Goal: Information Seeking & Learning: Learn about a topic

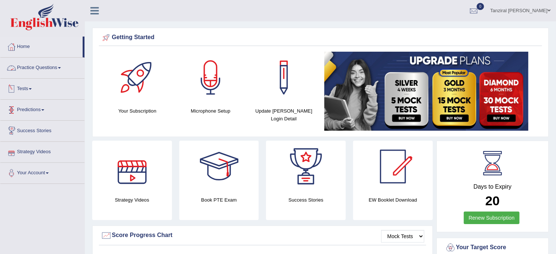
click at [30, 64] on link "Practice Questions" at bounding box center [42, 67] width 84 height 18
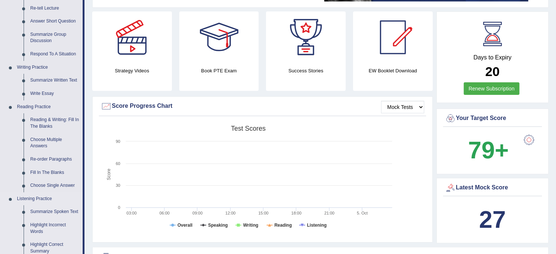
scroll to position [127, 0]
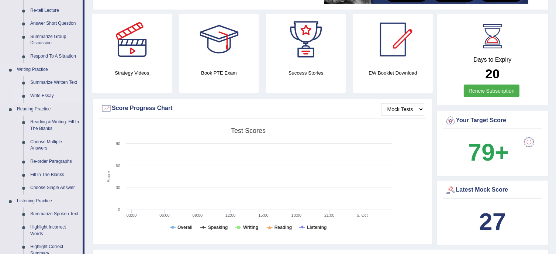
click at [49, 94] on link "Write Essay" at bounding box center [55, 95] width 56 height 13
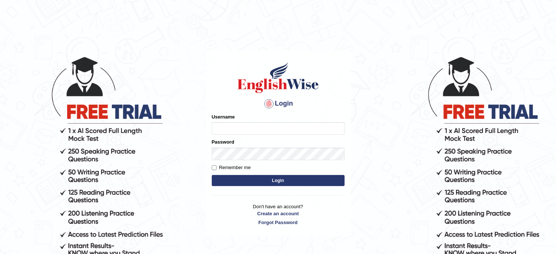
type input "Tanziral"
click at [212, 175] on button "Login" at bounding box center [278, 180] width 133 height 11
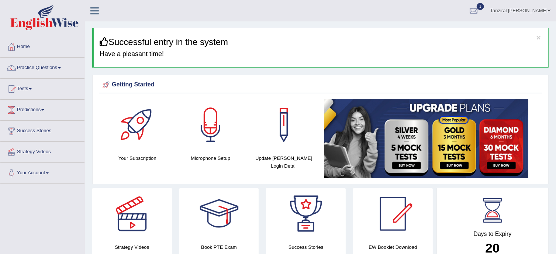
click at [25, 86] on link "Tests" at bounding box center [42, 88] width 84 height 18
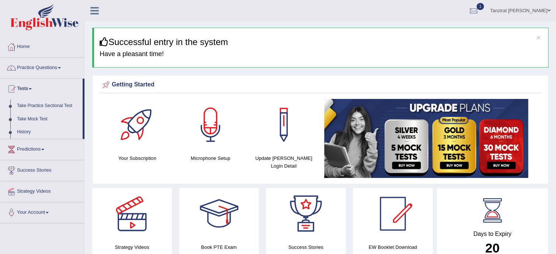
click at [32, 105] on link "Take Practice Sectional Test" at bounding box center [48, 105] width 69 height 13
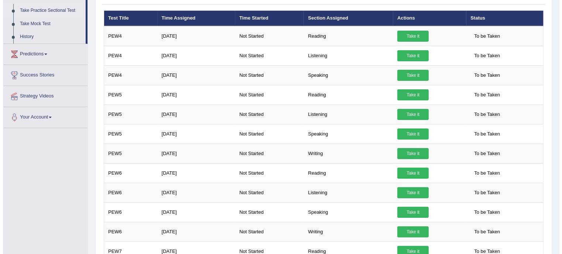
scroll to position [97, 0]
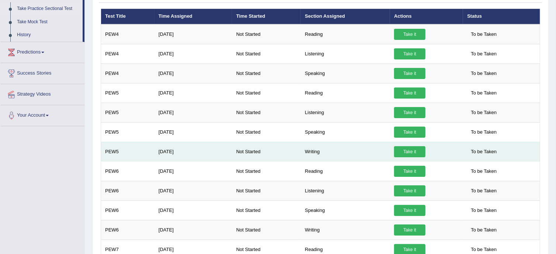
click at [419, 153] on link "Take it" at bounding box center [409, 151] width 31 height 11
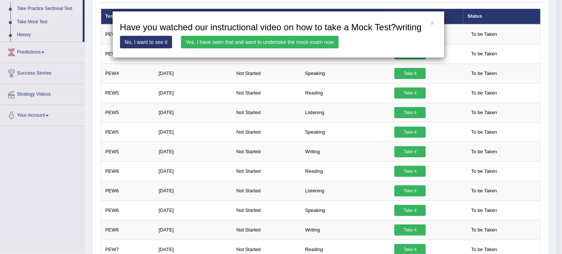
click at [258, 43] on link "Yes, I have seen that and want to undertake the mock exam now" at bounding box center [260, 42] width 158 height 13
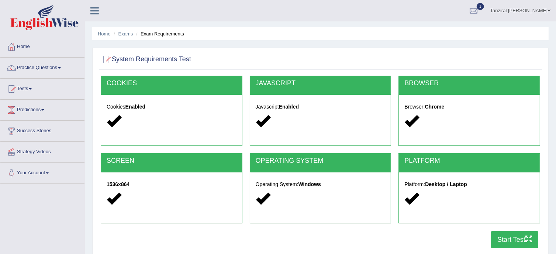
click at [517, 244] on button "Start Test" at bounding box center [514, 239] width 47 height 17
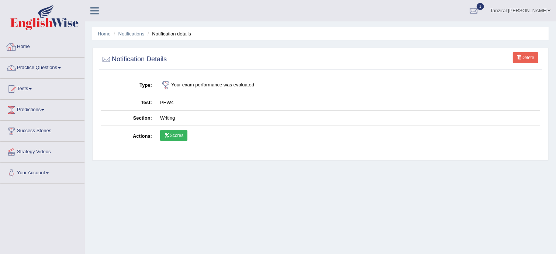
click at [25, 48] on link "Home" at bounding box center [42, 46] width 84 height 18
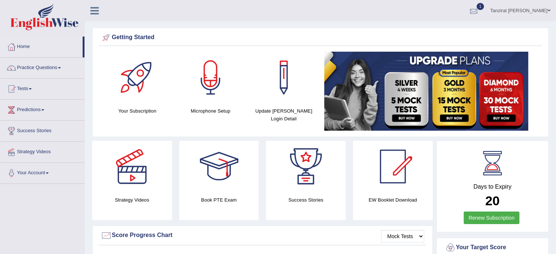
click at [480, 6] on div at bounding box center [474, 11] width 11 height 11
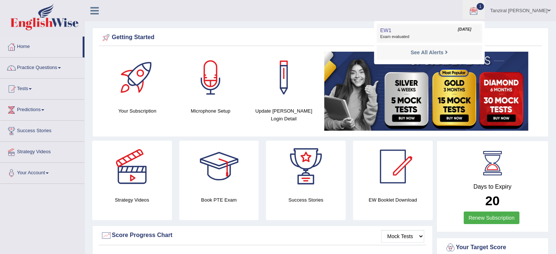
click at [424, 30] on link "EW1 Oct 5, 2025 Exam evaluated" at bounding box center [430, 33] width 102 height 16
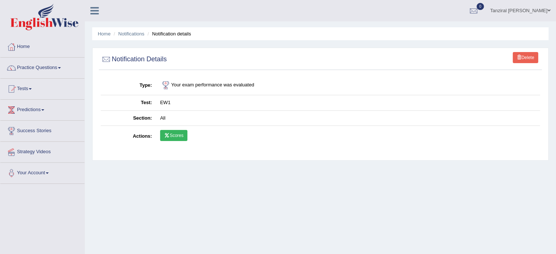
click at [180, 132] on link "Scores" at bounding box center [173, 135] width 27 height 11
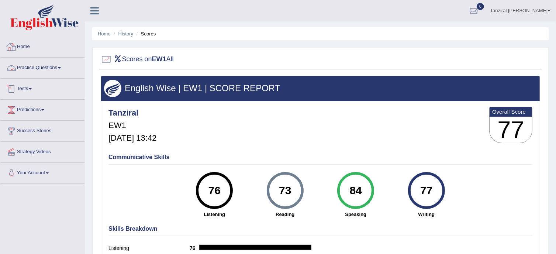
click at [19, 49] on link "Home" at bounding box center [42, 46] width 84 height 18
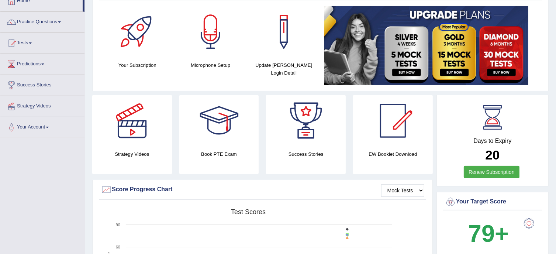
scroll to position [47, 0]
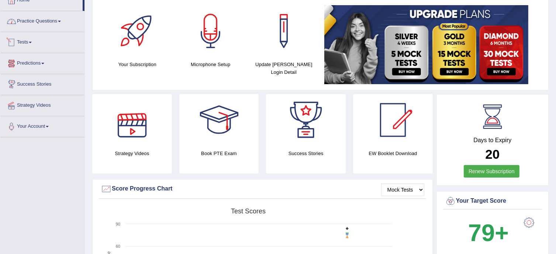
click at [38, 24] on link "Practice Questions" at bounding box center [42, 20] width 84 height 18
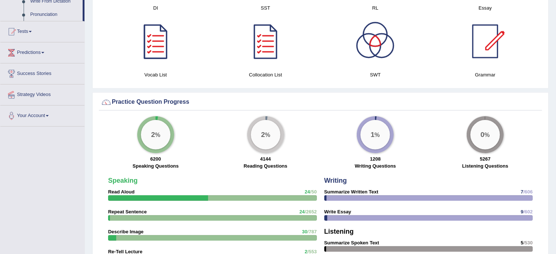
scroll to position [0, 0]
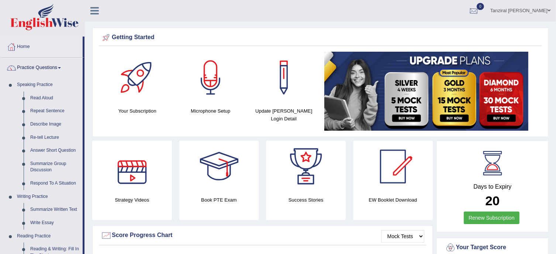
click at [480, 9] on div at bounding box center [474, 11] width 11 height 11
click at [450, 34] on link "See All Alerts" at bounding box center [429, 31] width 41 height 8
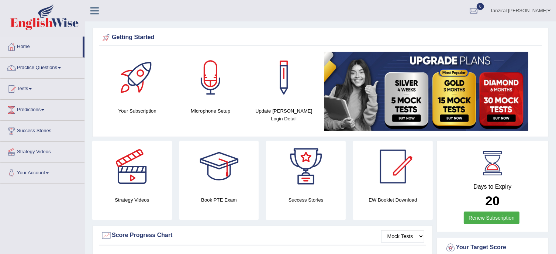
click at [24, 88] on link "Tests" at bounding box center [42, 88] width 84 height 18
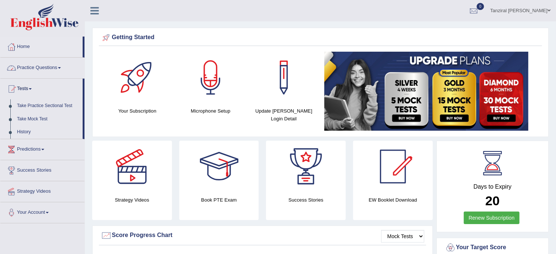
click at [34, 65] on link "Practice Questions" at bounding box center [42, 67] width 84 height 18
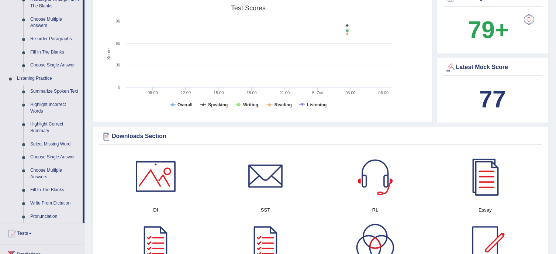
scroll to position [250, 0]
click at [66, 146] on link "Select Missing Word" at bounding box center [55, 143] width 56 height 13
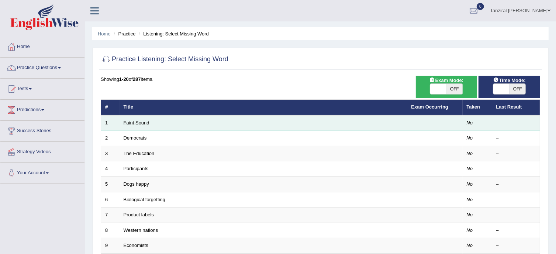
click at [137, 123] on link "Faint Sound" at bounding box center [137, 123] width 26 height 6
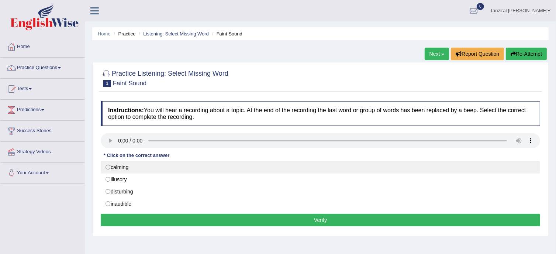
click at [107, 167] on label "calming" at bounding box center [321, 167] width 440 height 13
radio input "true"
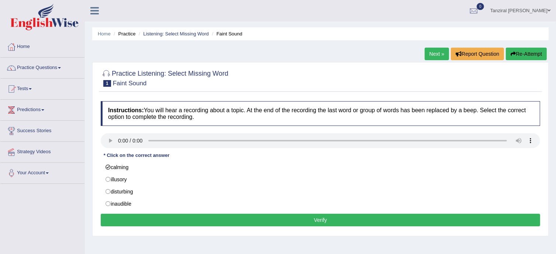
click at [234, 223] on button "Verify" at bounding box center [321, 220] width 440 height 13
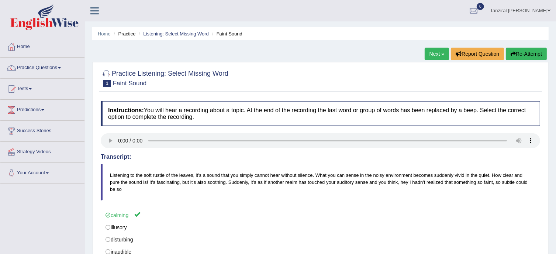
click at [435, 54] on link "Next »" at bounding box center [437, 54] width 24 height 13
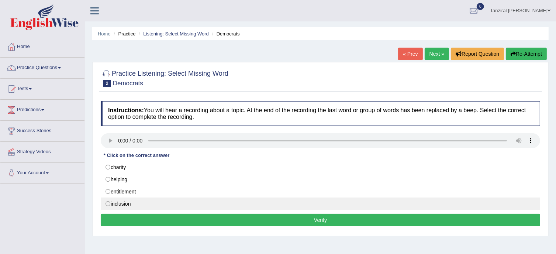
click at [106, 203] on label "inclusion" at bounding box center [321, 204] width 440 height 13
radio input "true"
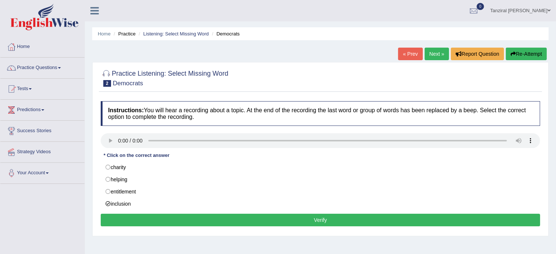
click at [296, 224] on button "Verify" at bounding box center [321, 220] width 440 height 13
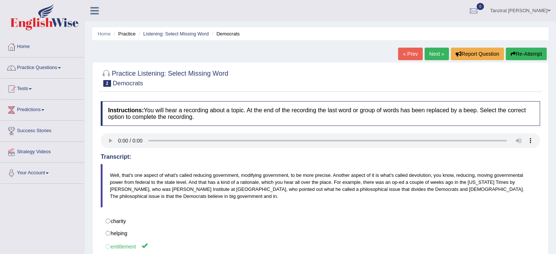
click at [425, 49] on link "Next »" at bounding box center [437, 54] width 24 height 13
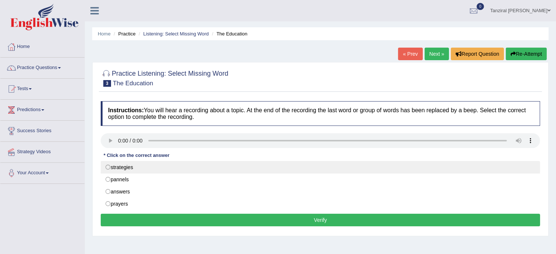
click at [111, 167] on label "strategies" at bounding box center [321, 167] width 440 height 13
radio input "true"
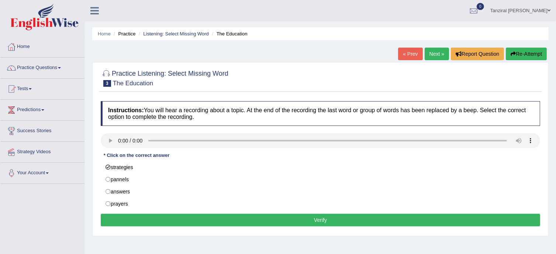
click at [278, 223] on button "Verify" at bounding box center [321, 220] width 440 height 13
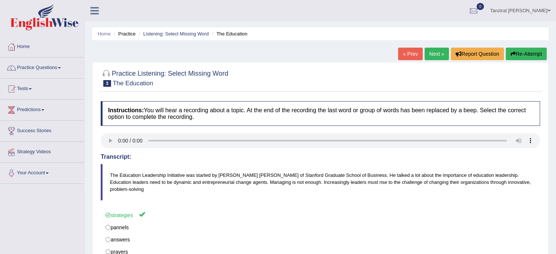
click at [435, 59] on link "Next »" at bounding box center [437, 54] width 24 height 13
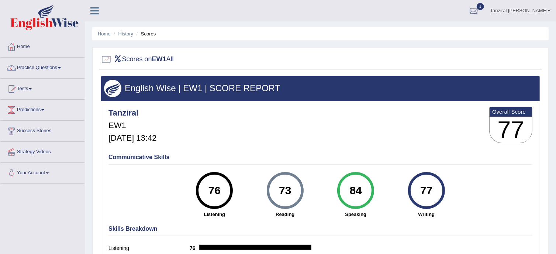
click at [480, 7] on div at bounding box center [474, 11] width 11 height 11
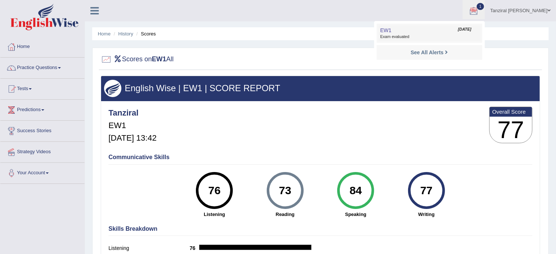
click at [416, 37] on span "Exam evaluated" at bounding box center [430, 37] width 98 height 6
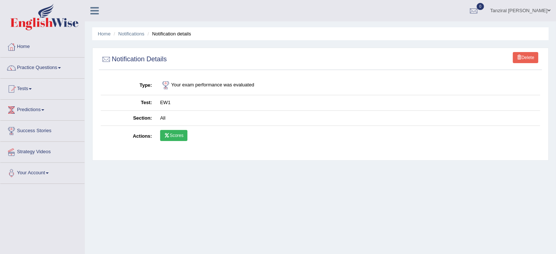
click at [183, 136] on link "Scores" at bounding box center [173, 135] width 27 height 11
click at [21, 42] on link "Home" at bounding box center [42, 46] width 84 height 18
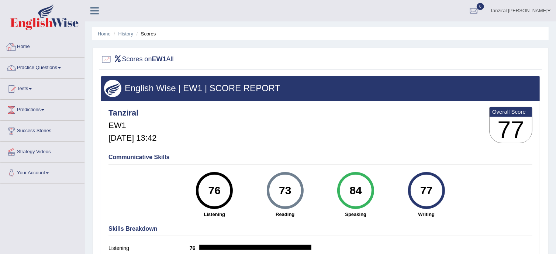
click at [25, 47] on link "Home" at bounding box center [42, 46] width 84 height 18
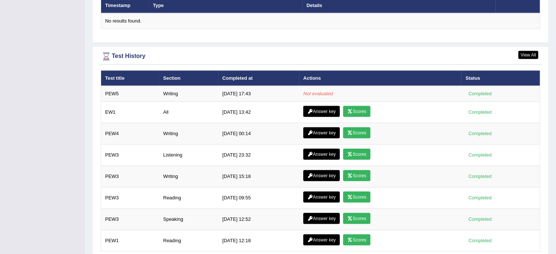
scroll to position [926, 0]
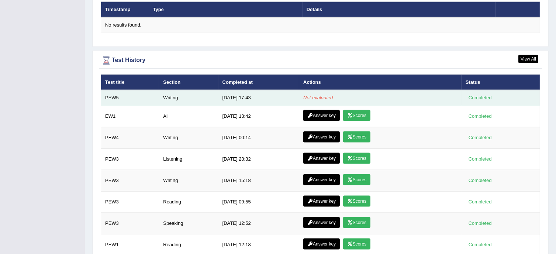
click at [241, 96] on td "10/5/25 17:43" at bounding box center [259, 98] width 81 height 16
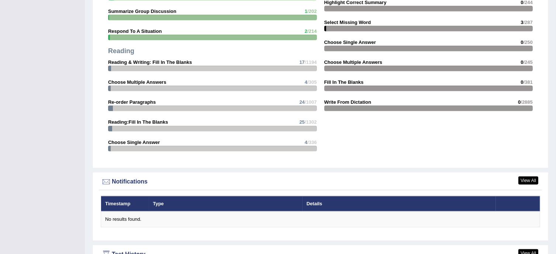
scroll to position [724, 0]
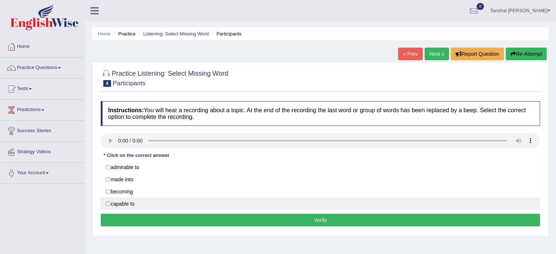
click at [107, 203] on label "capable to" at bounding box center [321, 204] width 440 height 13
radio input "true"
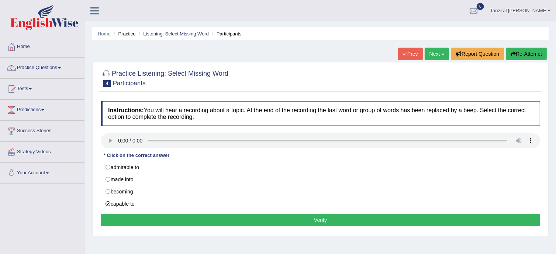
click at [184, 222] on button "Verify" at bounding box center [321, 220] width 440 height 13
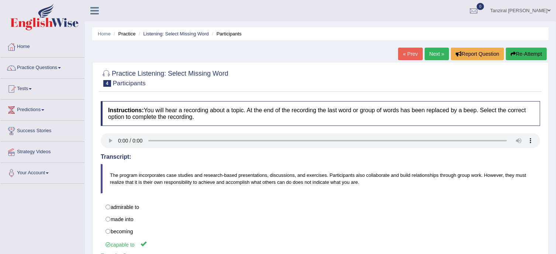
click at [429, 54] on link "Next »" at bounding box center [437, 54] width 24 height 13
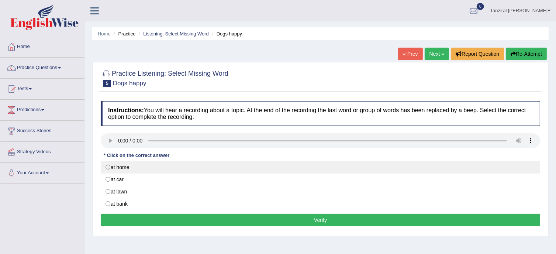
click at [107, 168] on label "at home" at bounding box center [321, 167] width 440 height 13
radio input "true"
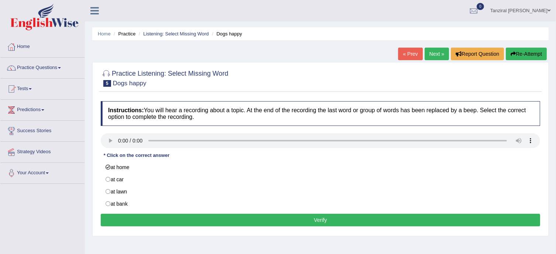
click at [280, 224] on button "Verify" at bounding box center [321, 220] width 440 height 13
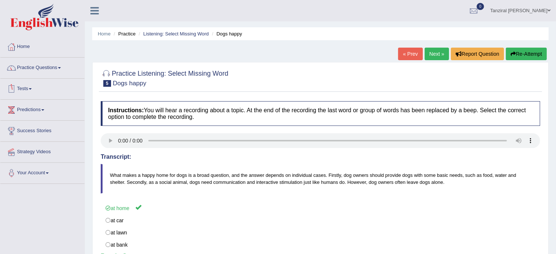
click at [47, 71] on link "Practice Questions" at bounding box center [42, 67] width 84 height 18
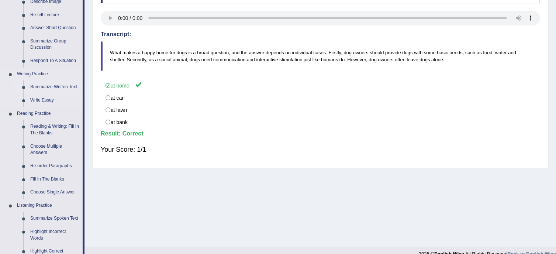
scroll to position [164, 0]
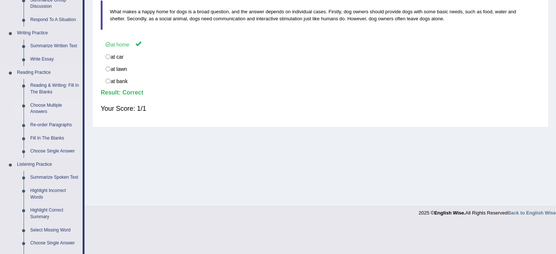
click at [38, 104] on link "Choose Multiple Answers" at bounding box center [55, 109] width 56 height 20
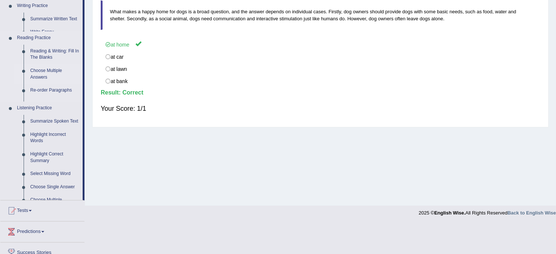
scroll to position [134, 0]
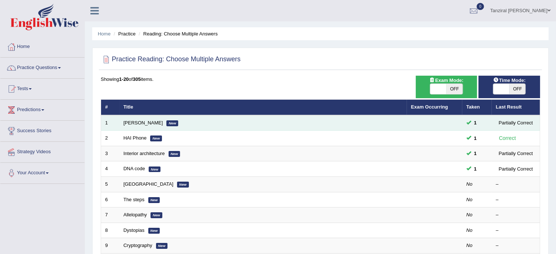
scroll to position [2, 0]
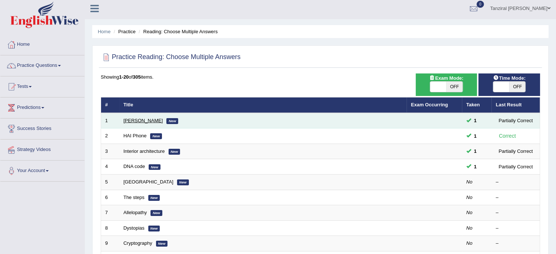
click at [144, 118] on link "[PERSON_NAME]" at bounding box center [144, 121] width 40 height 6
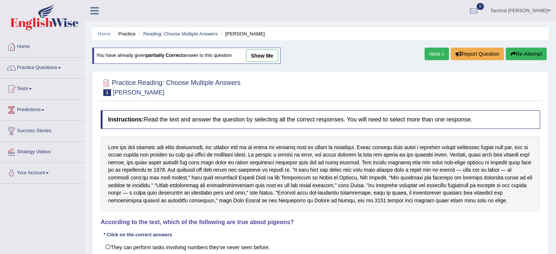
click at [442, 57] on link "Next »" at bounding box center [437, 54] width 24 height 13
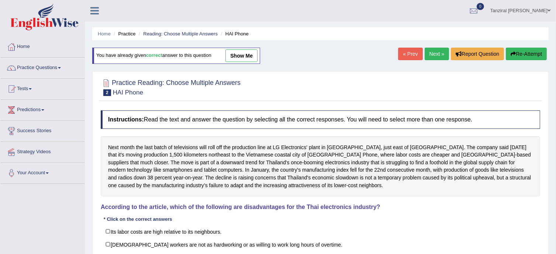
click at [440, 55] on link "Next »" at bounding box center [437, 54] width 24 height 13
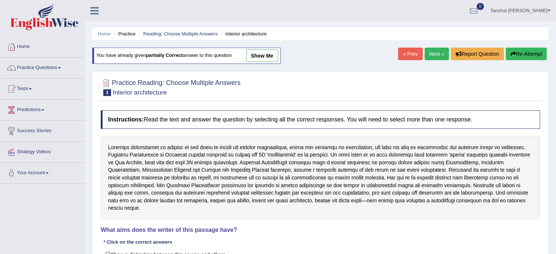
click at [440, 55] on link "Next »" at bounding box center [437, 54] width 24 height 13
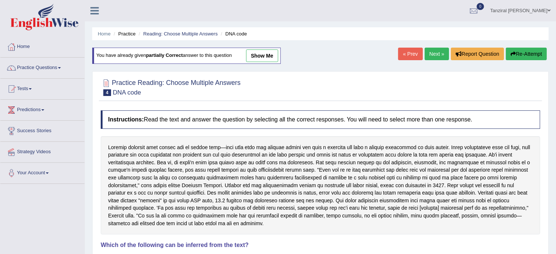
click at [440, 55] on link "Next »" at bounding box center [437, 54] width 24 height 13
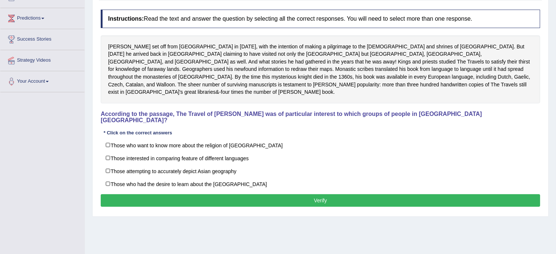
scroll to position [66, 0]
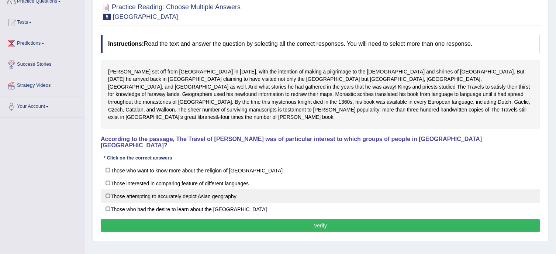
click at [109, 189] on label "Those attempting to accurately depict Asian geography" at bounding box center [321, 195] width 440 height 13
checkbox input "true"
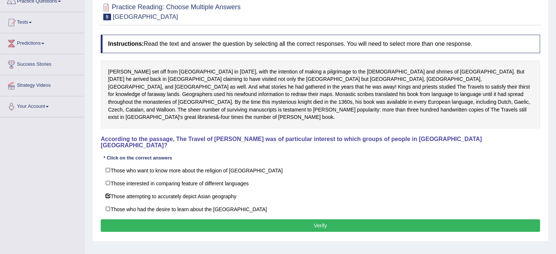
click at [257, 201] on div "Instructions: Read the text and answer the question by selecting all the correc…" at bounding box center [320, 134] width 443 height 206
click at [261, 219] on button "Verify" at bounding box center [321, 225] width 440 height 13
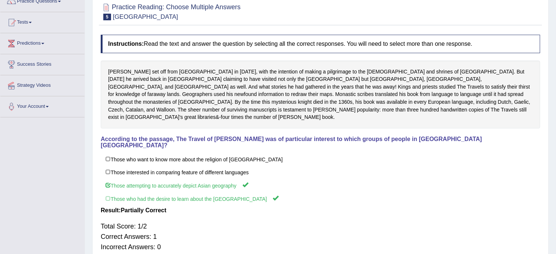
scroll to position [0, 0]
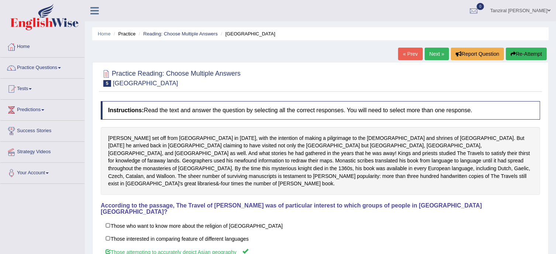
click at [435, 58] on link "Next »" at bounding box center [437, 54] width 24 height 13
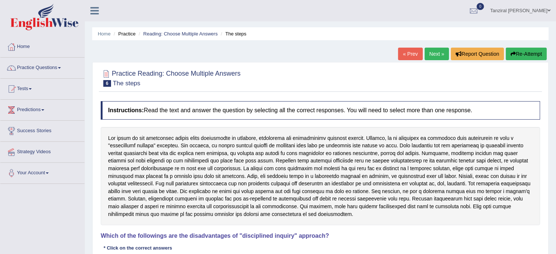
click at [45, 69] on link "Practice Questions" at bounding box center [42, 67] width 84 height 18
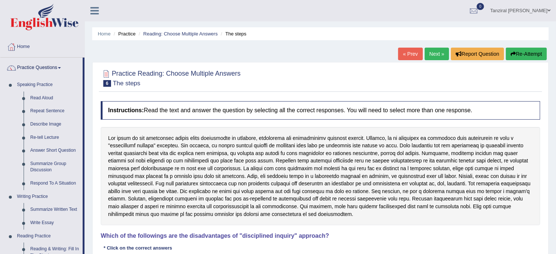
click at [50, 19] on img at bounding box center [44, 17] width 68 height 27
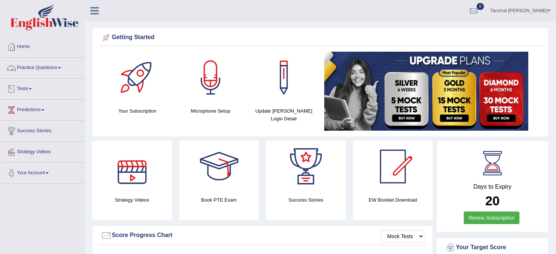
click at [45, 64] on link "Practice Questions" at bounding box center [42, 67] width 84 height 18
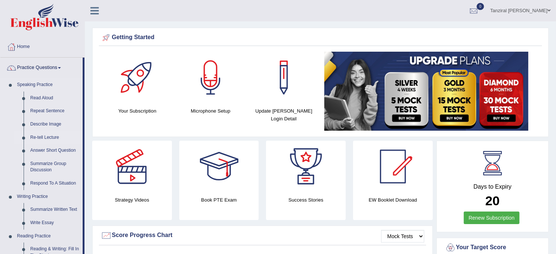
click at [52, 137] on link "Re-tell Lecture" at bounding box center [55, 137] width 56 height 13
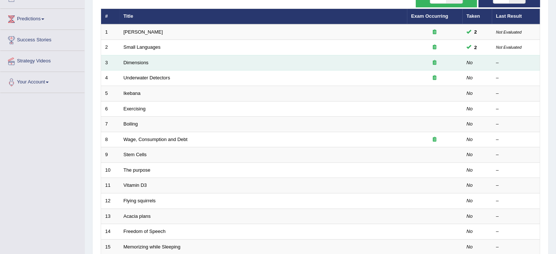
scroll to position [91, 0]
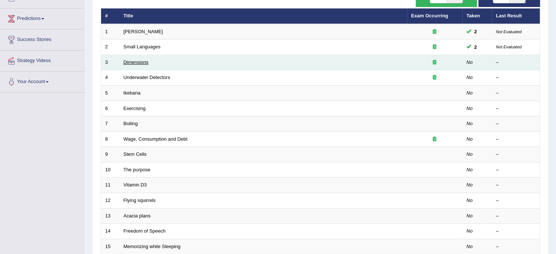
click at [135, 60] on link "Dimensions" at bounding box center [136, 62] width 25 height 6
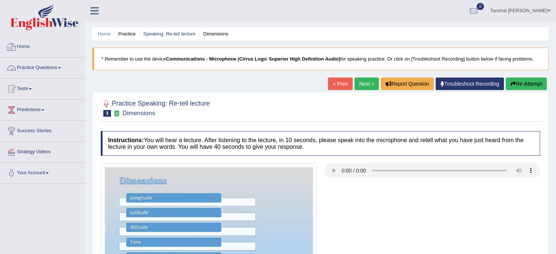
click at [50, 64] on link "Practice Questions" at bounding box center [42, 67] width 84 height 18
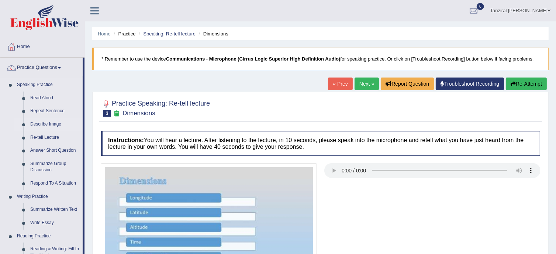
click at [49, 124] on link "Describe Image" at bounding box center [55, 124] width 56 height 13
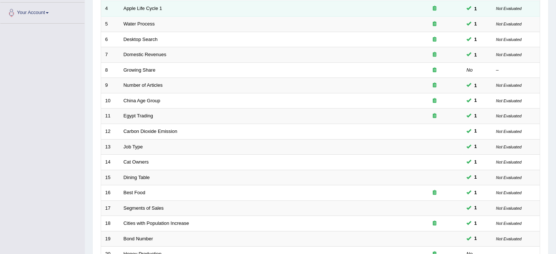
scroll to position [233, 0]
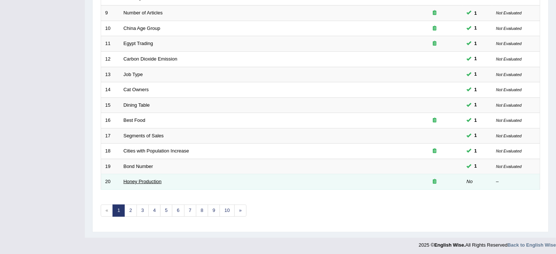
click at [141, 179] on link "Honey Production" at bounding box center [143, 182] width 38 height 6
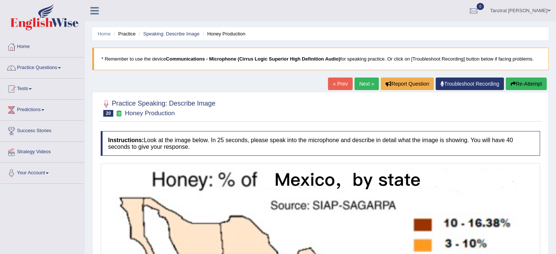
click at [360, 85] on link "Next »" at bounding box center [367, 84] width 24 height 13
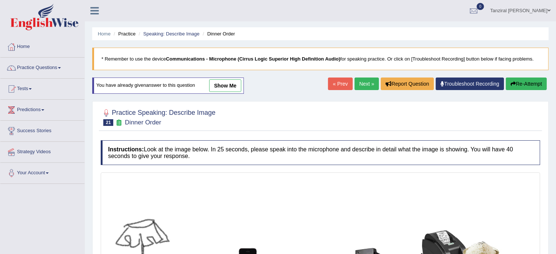
click at [363, 87] on link "Next »" at bounding box center [367, 84] width 24 height 13
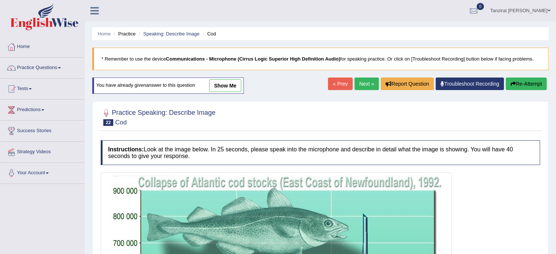
click at [367, 86] on link "Next »" at bounding box center [367, 84] width 24 height 13
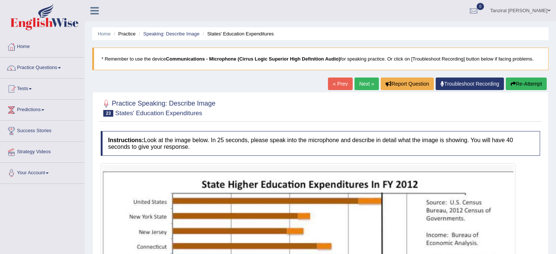
click at [366, 84] on link "Next »" at bounding box center [367, 84] width 24 height 13
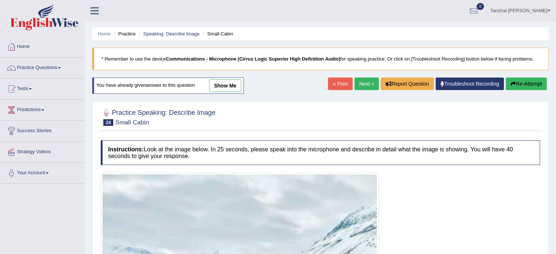
click at [364, 84] on link "Next »" at bounding box center [367, 84] width 24 height 13
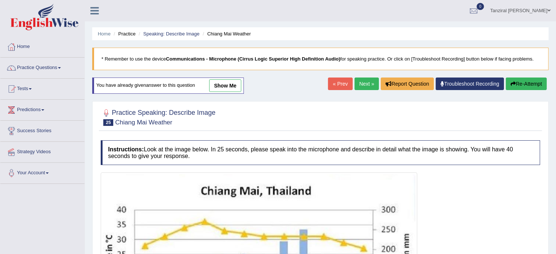
click at [363, 84] on link "Next »" at bounding box center [367, 84] width 24 height 13
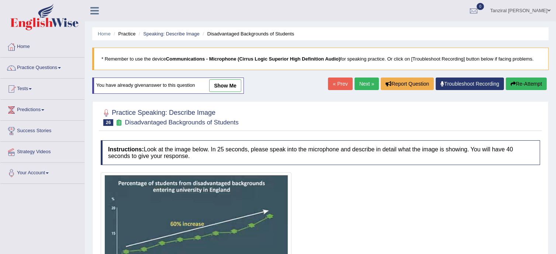
click at [367, 84] on link "Next »" at bounding box center [367, 84] width 24 height 13
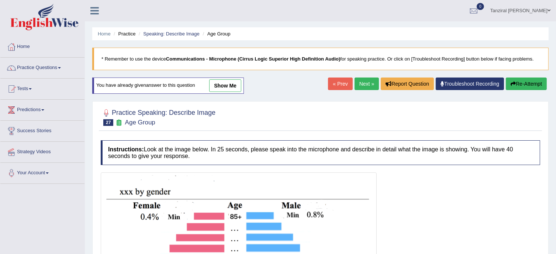
click at [366, 83] on link "Next »" at bounding box center [367, 84] width 24 height 13
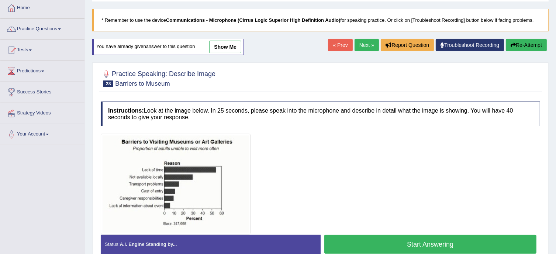
scroll to position [30, 0]
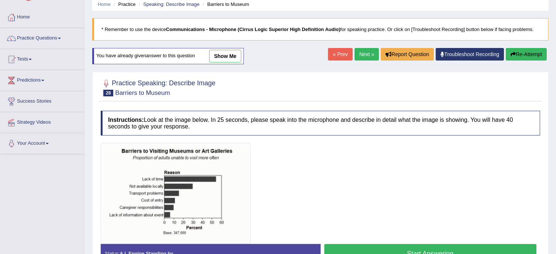
click at [365, 51] on link "Next »" at bounding box center [367, 54] width 24 height 13
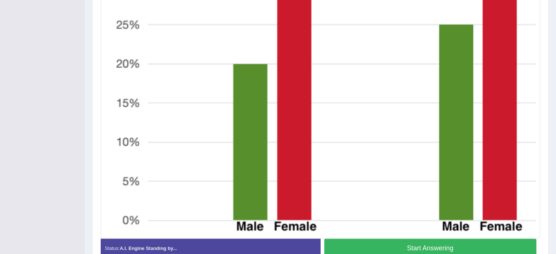
scroll to position [372, 0]
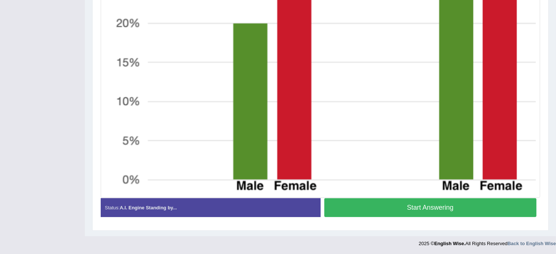
click at [377, 201] on button "Start Answering" at bounding box center [431, 207] width 213 height 19
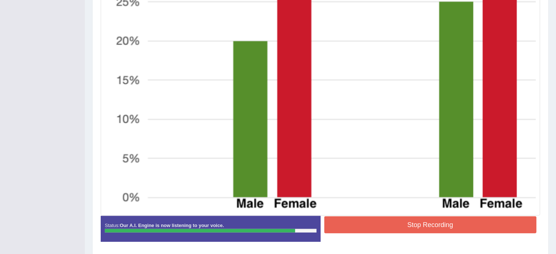
scroll to position [367, 0]
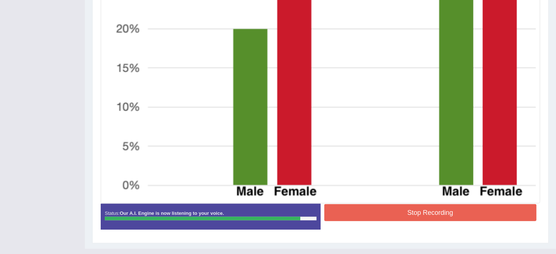
click at [421, 215] on button "Stop Recording" at bounding box center [431, 212] width 213 height 17
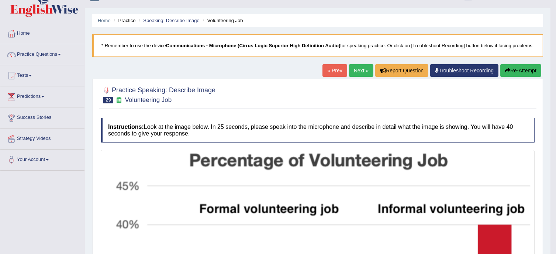
scroll to position [0, 0]
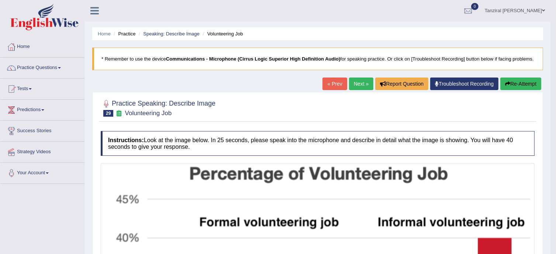
click at [359, 90] on link "Next »" at bounding box center [361, 84] width 24 height 13
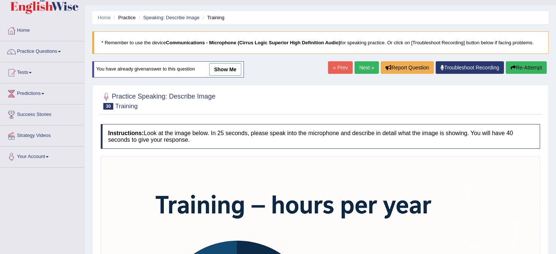
scroll to position [14, 0]
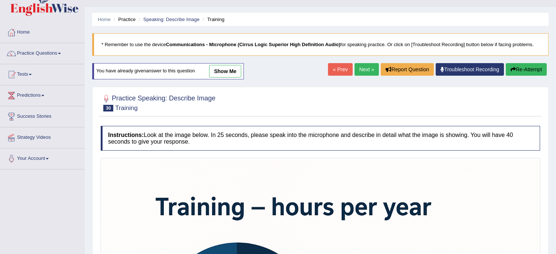
click at [366, 68] on link "Next »" at bounding box center [367, 69] width 24 height 13
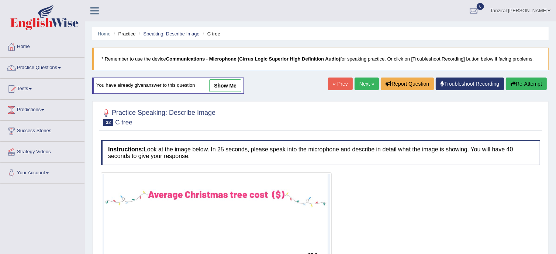
click at [370, 83] on link "Next »" at bounding box center [367, 84] width 24 height 13
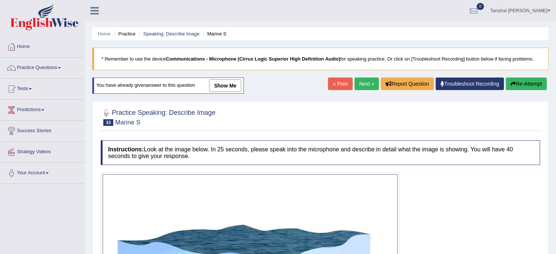
click at [370, 83] on link "Next »" at bounding box center [367, 84] width 24 height 13
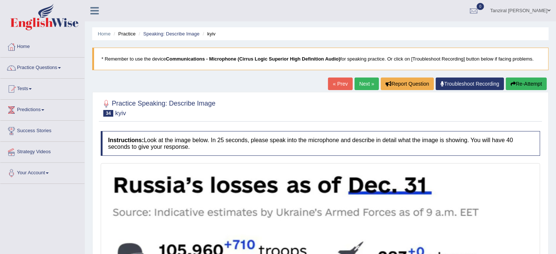
click at [363, 83] on link "Next »" at bounding box center [367, 84] width 24 height 13
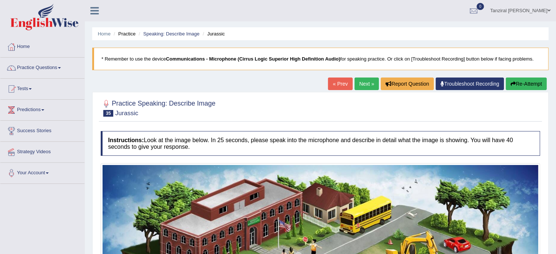
click at [365, 88] on link "Next »" at bounding box center [367, 84] width 24 height 13
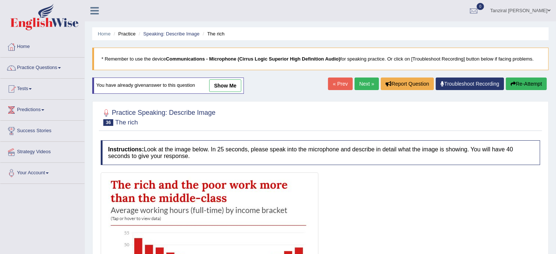
click at [365, 79] on link "Next »" at bounding box center [367, 84] width 24 height 13
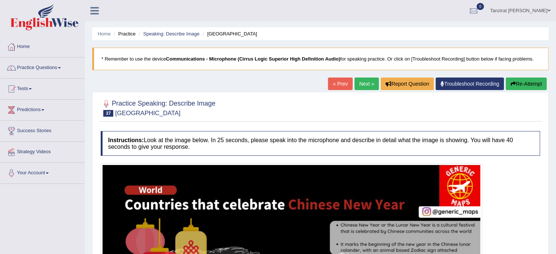
click at [366, 85] on link "Next »" at bounding box center [367, 84] width 24 height 13
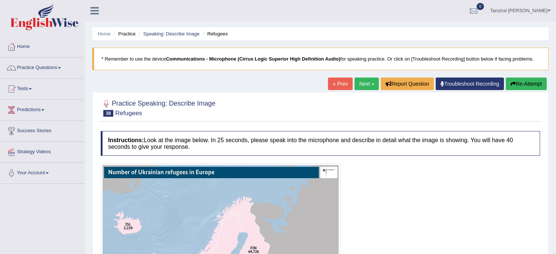
click at [365, 80] on link "Next »" at bounding box center [367, 84] width 24 height 13
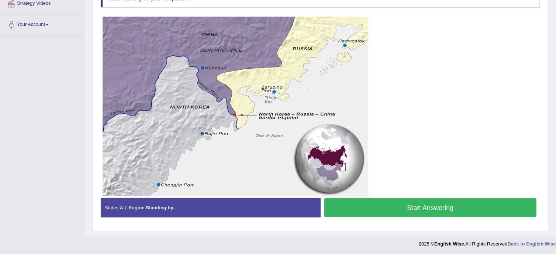
scroll to position [107, 0]
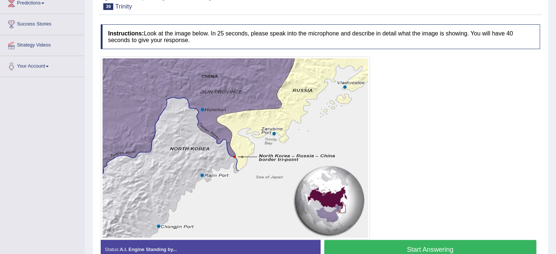
click at [427, 246] on button "Start Answering" at bounding box center [431, 249] width 213 height 19
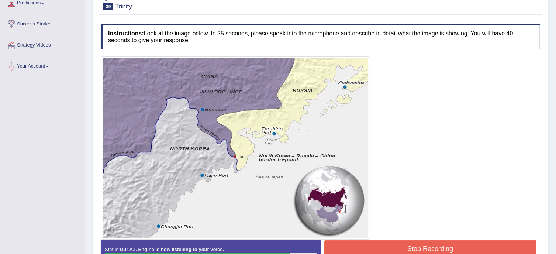
click at [442, 244] on button "Stop Recording" at bounding box center [431, 248] width 213 height 17
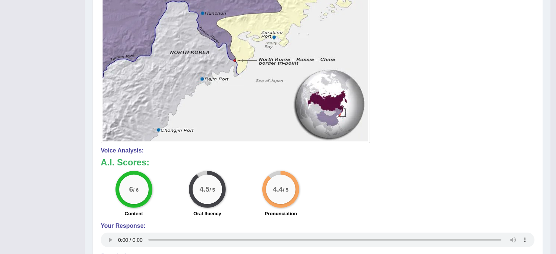
scroll to position [0, 0]
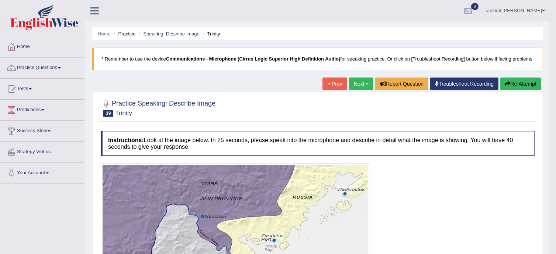
click at [351, 90] on link "Next »" at bounding box center [361, 84] width 24 height 13
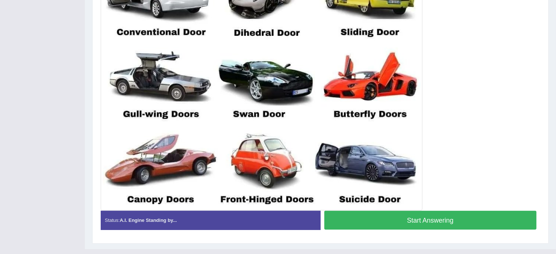
scroll to position [236, 0]
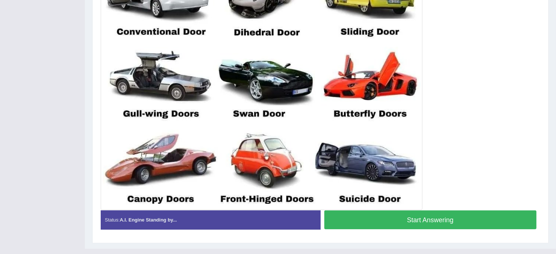
click at [360, 215] on button "Start Answering" at bounding box center [431, 219] width 213 height 19
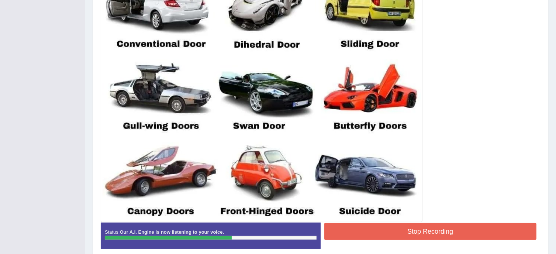
scroll to position [224, 0]
click at [419, 235] on button "Stop Recording" at bounding box center [431, 231] width 213 height 17
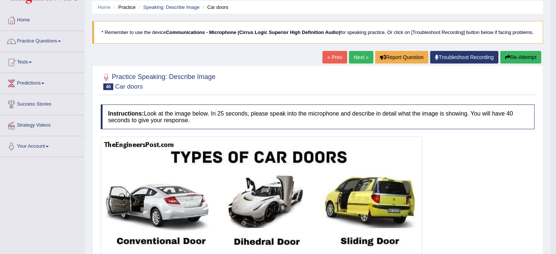
scroll to position [25, 0]
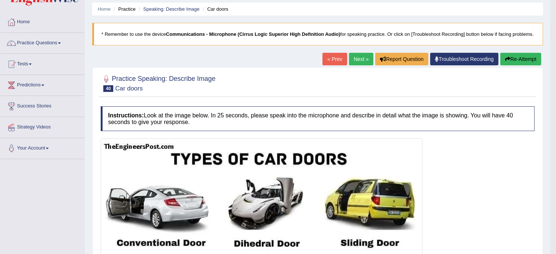
click at [353, 65] on link "Next »" at bounding box center [361, 59] width 24 height 13
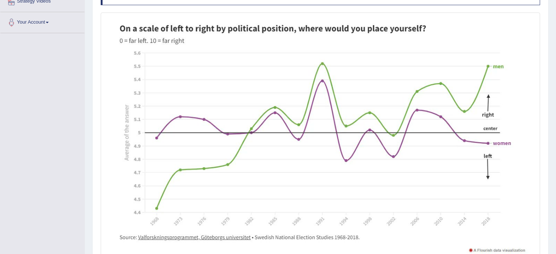
scroll to position [151, 0]
click at [322, 187] on img at bounding box center [321, 137] width 436 height 247
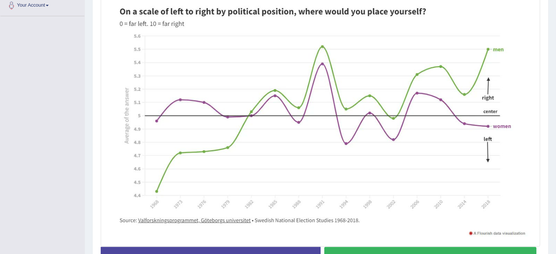
scroll to position [167, 0]
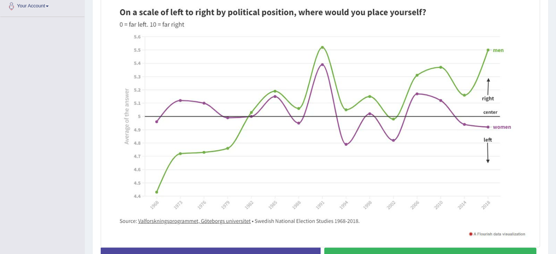
click at [365, 248] on button "Start Answering" at bounding box center [431, 257] width 213 height 19
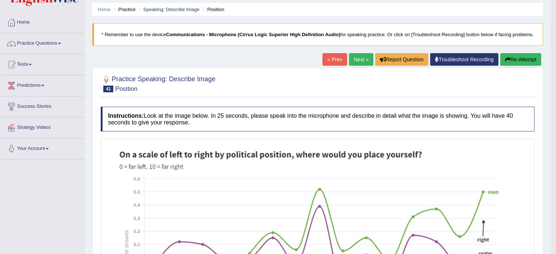
scroll to position [13, 0]
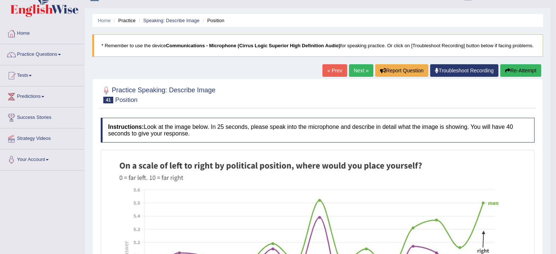
click at [372, 99] on div at bounding box center [318, 94] width 434 height 23
click at [360, 77] on link "Next »" at bounding box center [361, 70] width 24 height 13
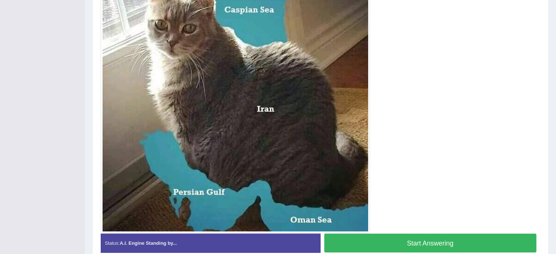
scroll to position [201, 0]
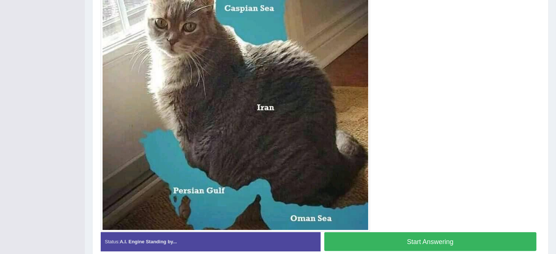
click at [409, 242] on button "Start Answering" at bounding box center [431, 241] width 213 height 19
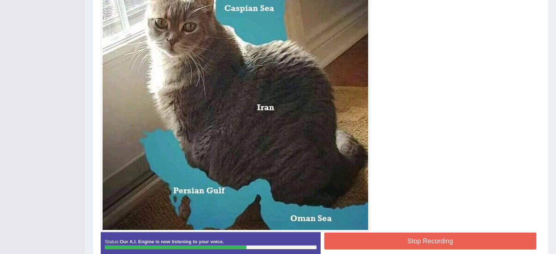
click at [414, 236] on button "Stop Recording" at bounding box center [431, 241] width 213 height 17
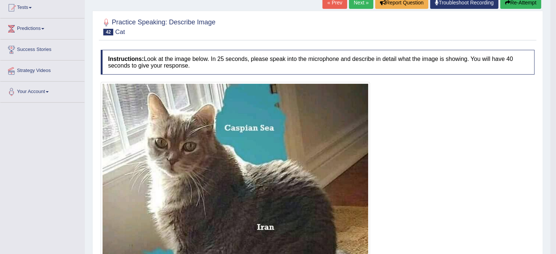
scroll to position [0, 0]
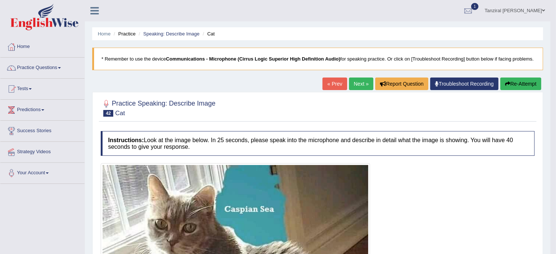
click at [353, 89] on link "Next »" at bounding box center [361, 84] width 24 height 13
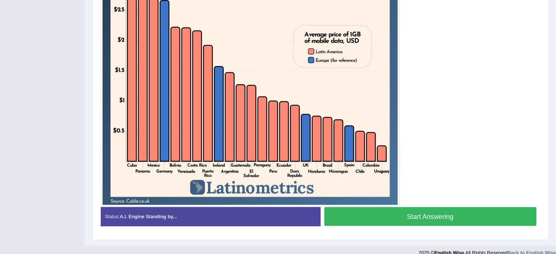
scroll to position [255, 0]
click at [442, 209] on button "Start Answering" at bounding box center [431, 216] width 213 height 19
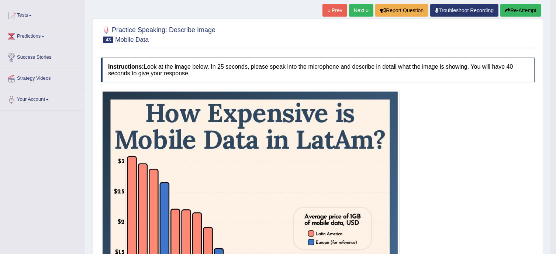
scroll to position [0, 0]
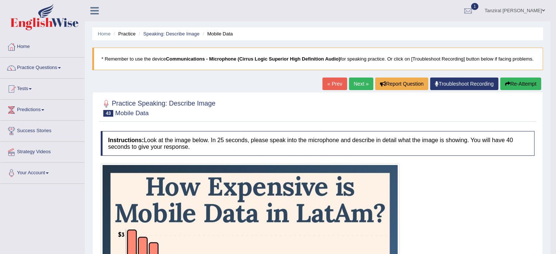
click at [359, 87] on link "Next »" at bounding box center [361, 84] width 24 height 13
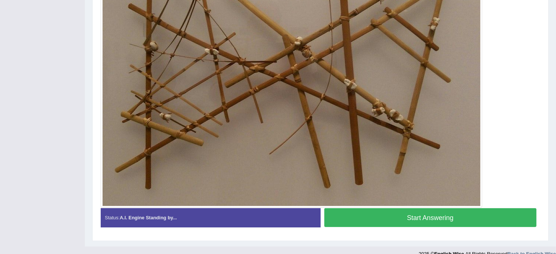
scroll to position [224, 0]
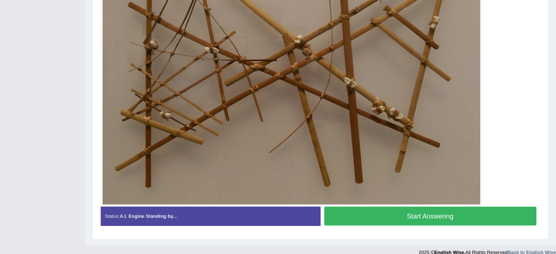
click at [429, 219] on button "Start Answering" at bounding box center [431, 216] width 213 height 19
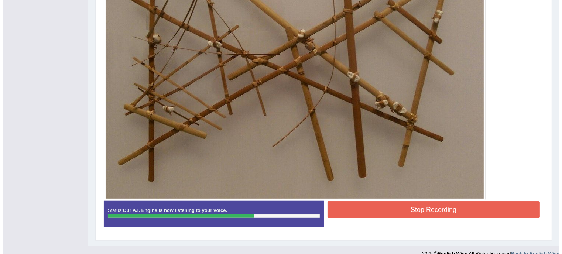
scroll to position [232, 0]
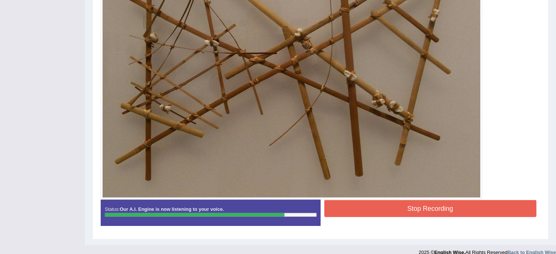
click at [438, 203] on button "Stop Recording" at bounding box center [431, 208] width 213 height 17
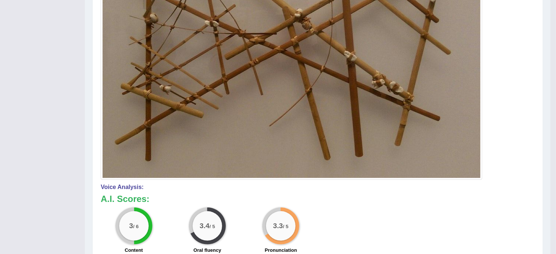
scroll to position [0, 0]
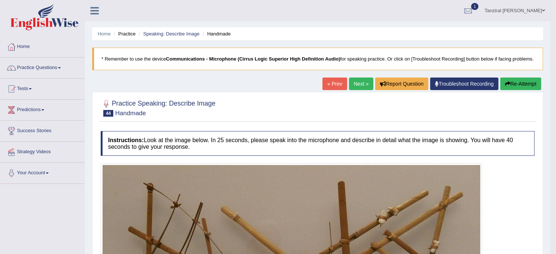
click at [356, 90] on link "Next »" at bounding box center [361, 84] width 24 height 13
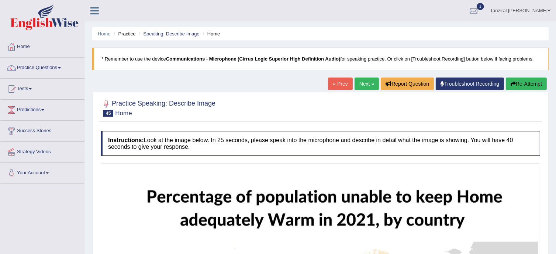
click at [372, 83] on link "Next »" at bounding box center [367, 84] width 24 height 13
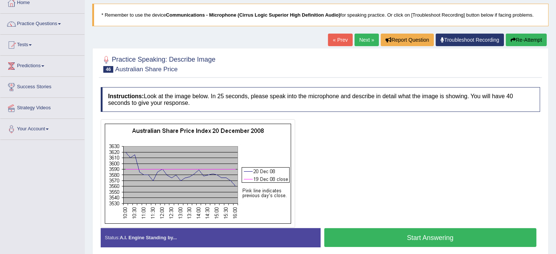
scroll to position [49, 0]
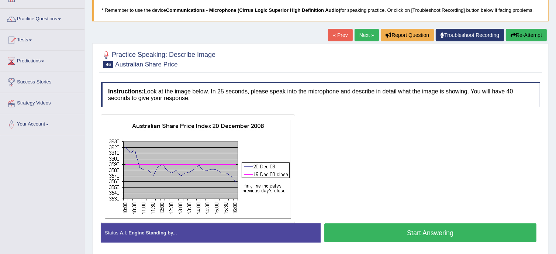
click at [374, 219] on div at bounding box center [321, 168] width 440 height 109
click at [385, 229] on button "Start Answering" at bounding box center [431, 232] width 213 height 19
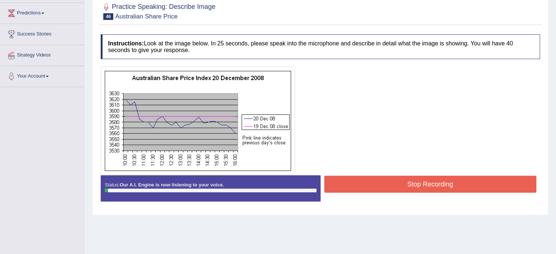
scroll to position [105, 0]
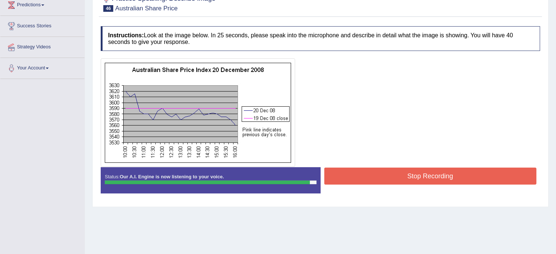
click at [427, 178] on button "Stop Recording" at bounding box center [431, 176] width 213 height 17
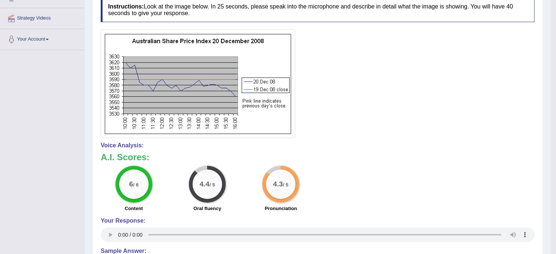
scroll to position [0, 0]
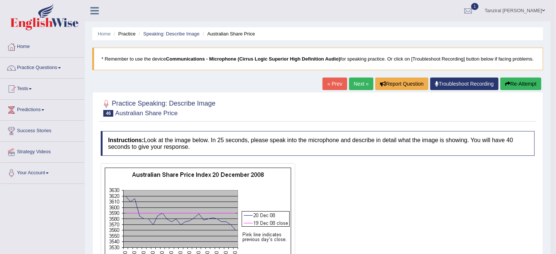
click at [364, 90] on link "Next »" at bounding box center [361, 84] width 24 height 13
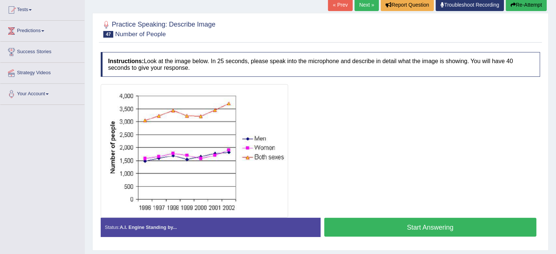
scroll to position [80, 0]
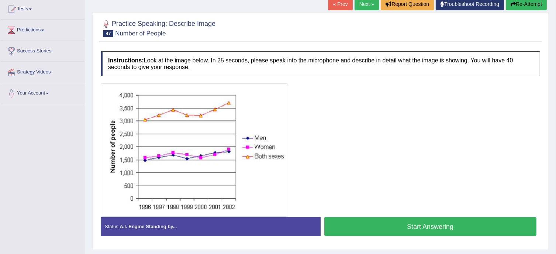
click at [388, 228] on button "Start Answering" at bounding box center [431, 226] width 213 height 19
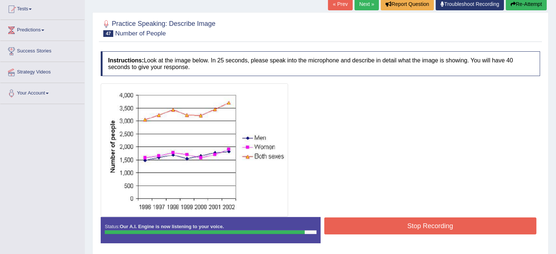
click at [444, 221] on button "Stop Recording" at bounding box center [431, 225] width 213 height 17
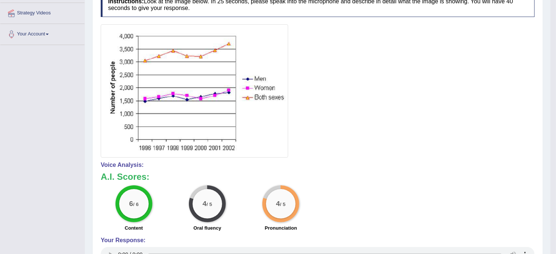
scroll to position [0, 0]
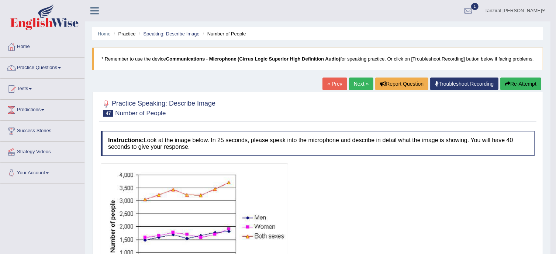
click at [357, 88] on link "Next »" at bounding box center [361, 84] width 24 height 13
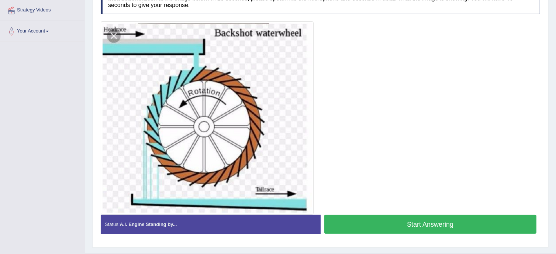
scroll to position [142, 0]
click at [366, 220] on button "Start Answering" at bounding box center [431, 224] width 213 height 19
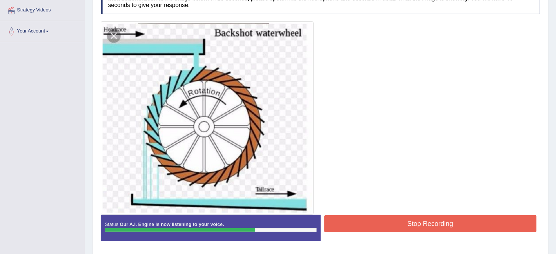
click at [415, 220] on button "Stop Recording" at bounding box center [431, 223] width 213 height 17
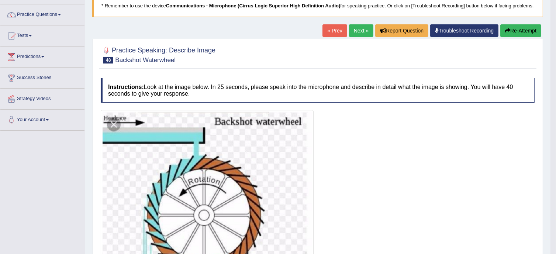
scroll to position [52, 0]
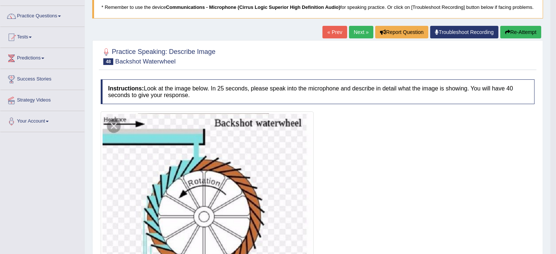
click at [359, 38] on link "Next »" at bounding box center [361, 32] width 24 height 13
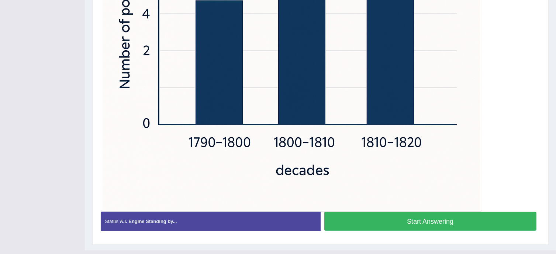
scroll to position [347, 0]
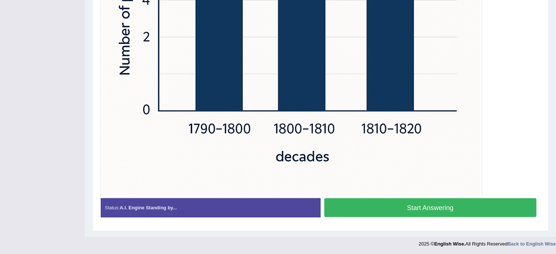
click at [379, 202] on button "Start Answering" at bounding box center [431, 207] width 213 height 19
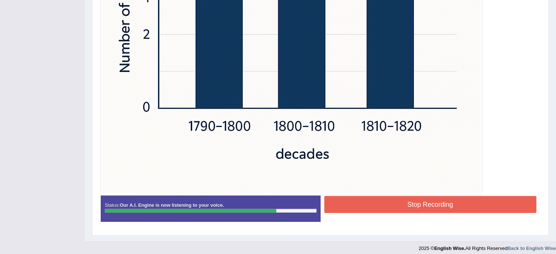
scroll to position [350, 0]
click at [393, 202] on button "Stop Recording" at bounding box center [431, 204] width 213 height 17
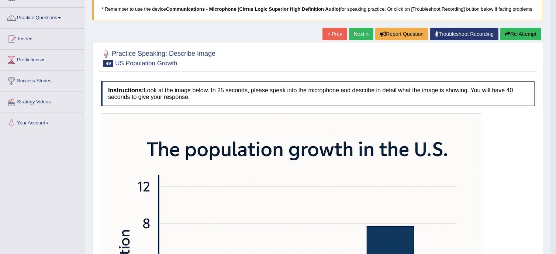
scroll to position [30, 0]
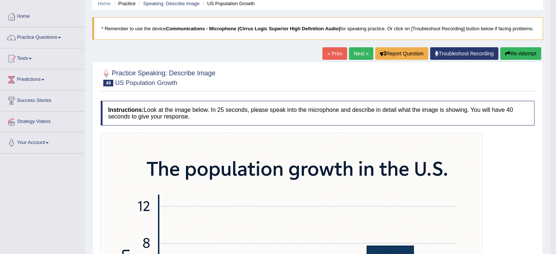
click at [359, 60] on link "Next »" at bounding box center [361, 53] width 24 height 13
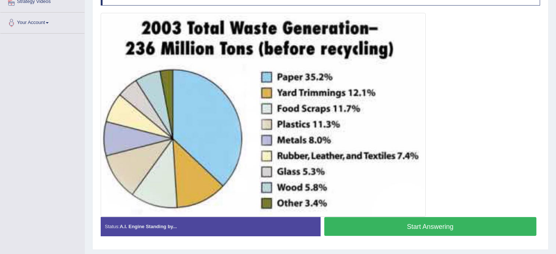
scroll to position [150, 0]
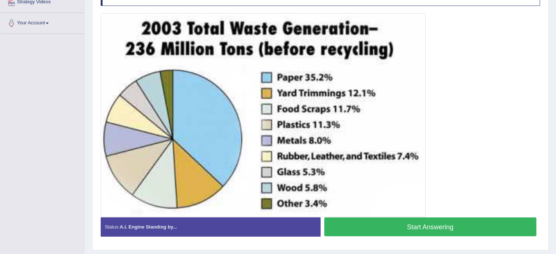
click at [354, 230] on button "Start Answering" at bounding box center [431, 226] width 213 height 19
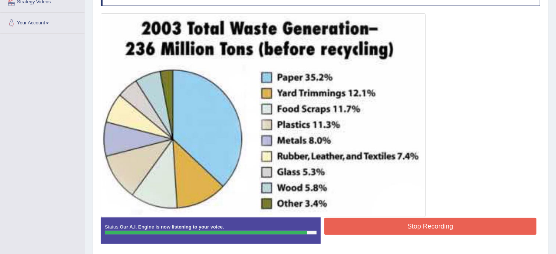
click at [449, 222] on button "Stop Recording" at bounding box center [431, 226] width 213 height 17
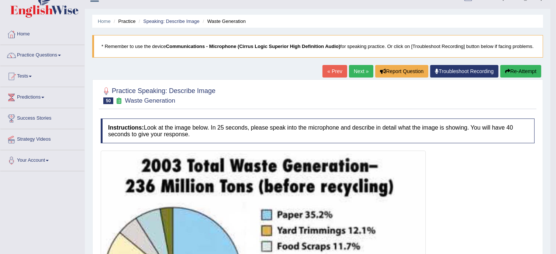
scroll to position [0, 0]
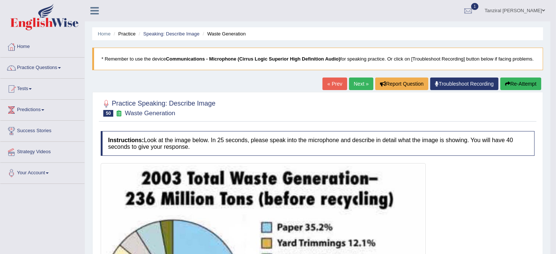
click at [354, 84] on link "Next »" at bounding box center [361, 84] width 24 height 13
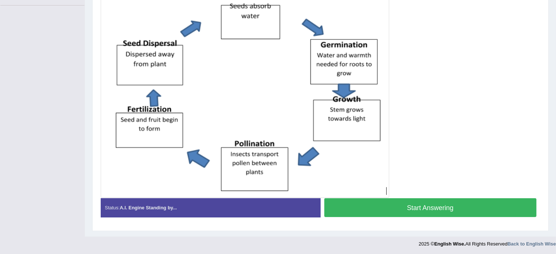
scroll to position [140, 0]
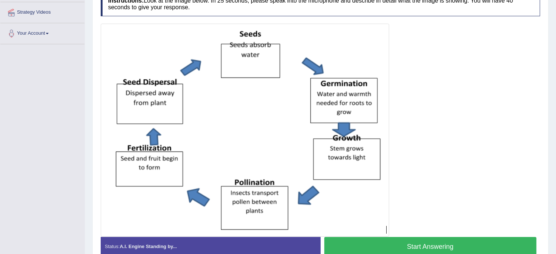
click at [394, 245] on button "Start Answering" at bounding box center [431, 246] width 213 height 19
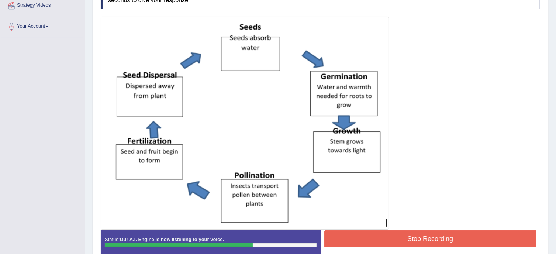
scroll to position [156, 0]
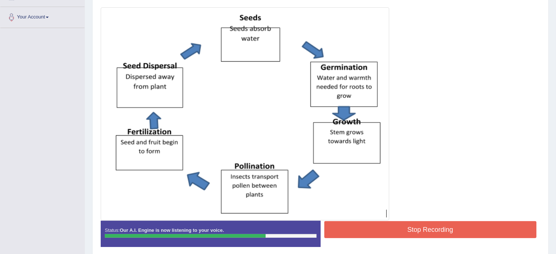
click at [425, 230] on button "Stop Recording" at bounding box center [431, 229] width 213 height 17
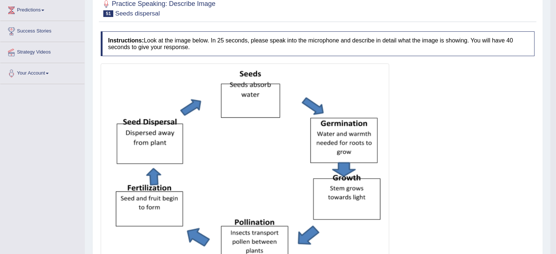
scroll to position [0, 0]
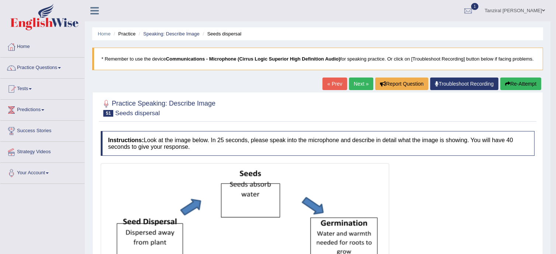
click at [360, 90] on link "Next »" at bounding box center [361, 84] width 24 height 13
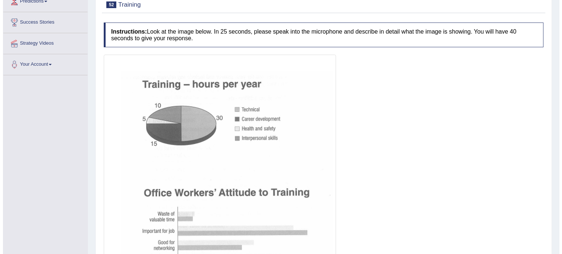
scroll to position [183, 0]
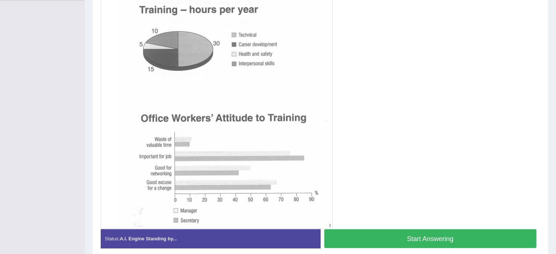
click at [366, 234] on button "Start Answering" at bounding box center [431, 238] width 213 height 19
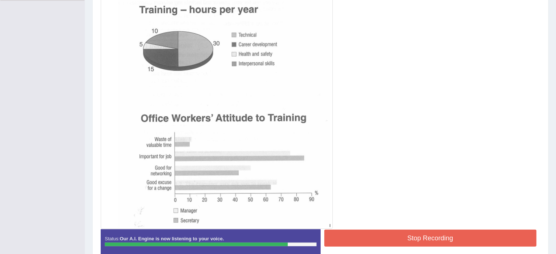
click at [422, 234] on button "Stop Recording" at bounding box center [431, 238] width 213 height 17
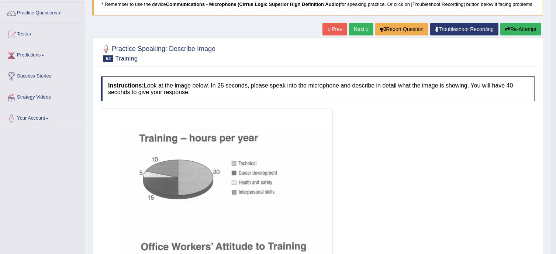
scroll to position [0, 0]
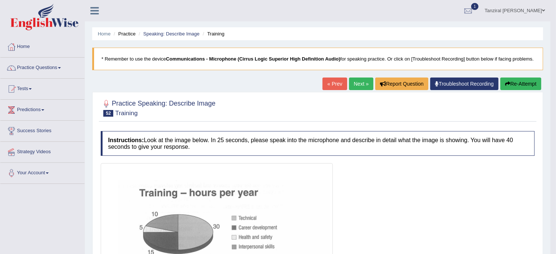
click at [364, 88] on link "Next »" at bounding box center [361, 84] width 24 height 13
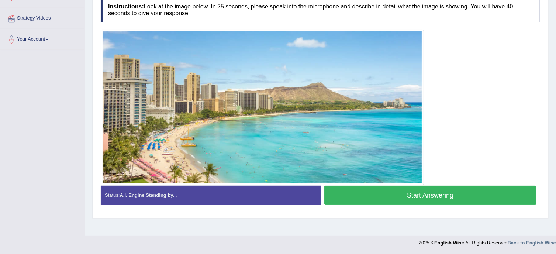
scroll to position [104, 0]
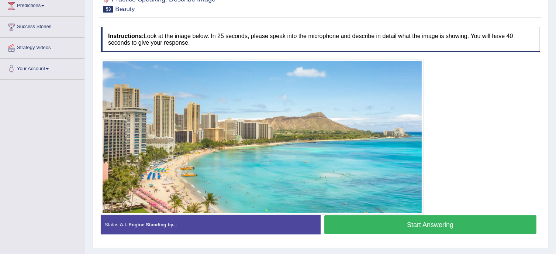
click at [388, 222] on button "Start Answering" at bounding box center [431, 224] width 213 height 19
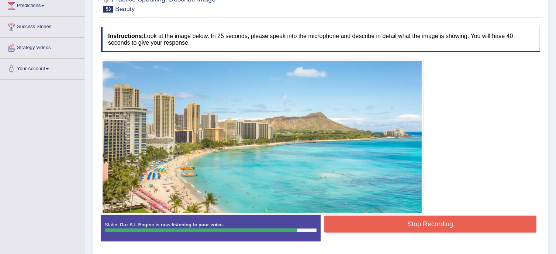
click at [441, 227] on button "Stop Recording" at bounding box center [431, 224] width 213 height 17
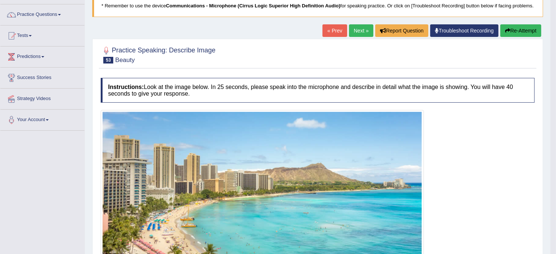
scroll to position [0, 0]
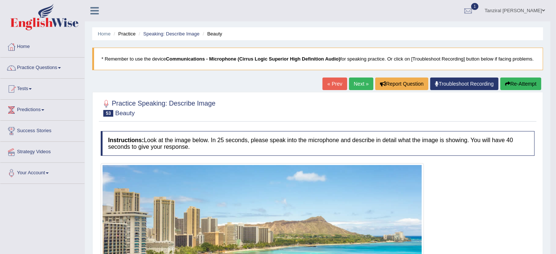
click at [359, 90] on link "Next »" at bounding box center [361, 84] width 24 height 13
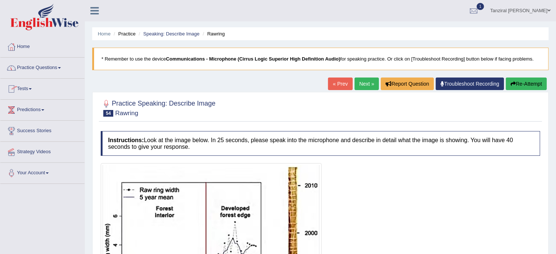
click at [31, 72] on link "Practice Questions" at bounding box center [42, 67] width 84 height 18
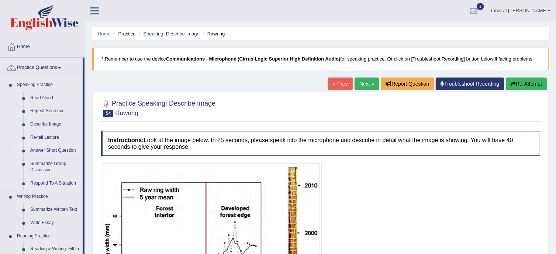
click at [41, 150] on link "Answer Short Question" at bounding box center [55, 150] width 56 height 13
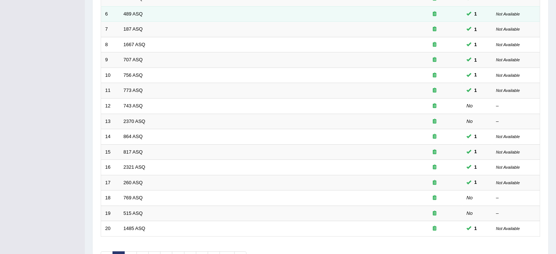
scroll to position [233, 0]
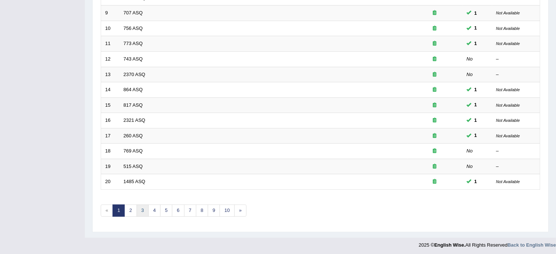
click at [137, 208] on link "3" at bounding box center [143, 211] width 12 height 12
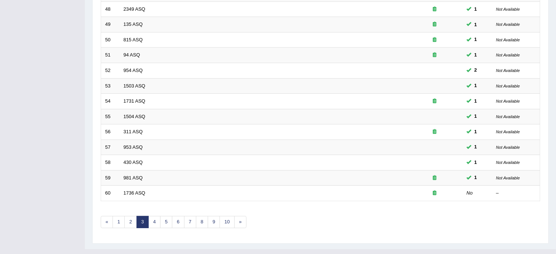
scroll to position [233, 0]
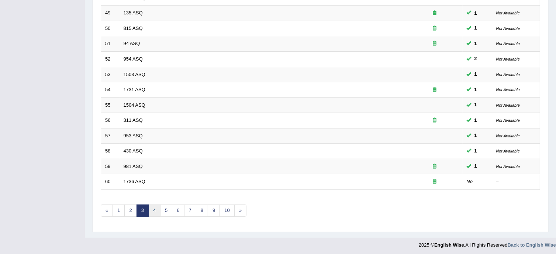
click at [155, 208] on link "4" at bounding box center [154, 211] width 12 height 12
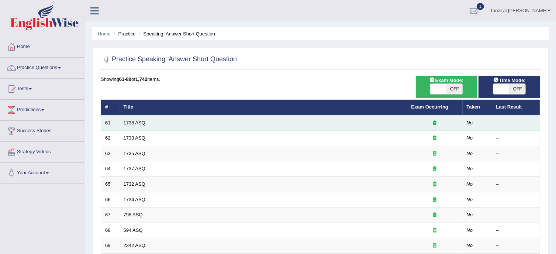
click at [134, 118] on td "1738 ASQ" at bounding box center [264, 123] width 288 height 16
click at [136, 123] on link "1738 ASQ" at bounding box center [135, 123] width 22 height 6
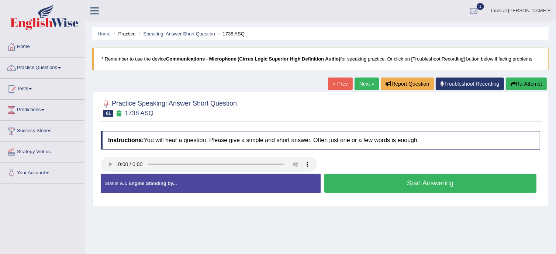
click at [392, 182] on button "Start Answering" at bounding box center [431, 183] width 213 height 19
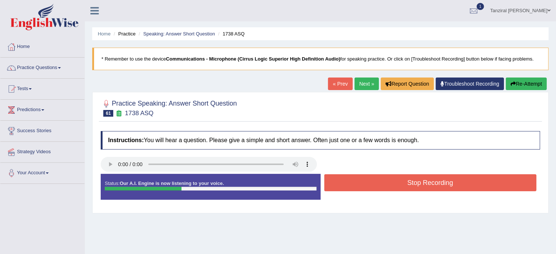
click at [392, 182] on button "Stop Recording" at bounding box center [431, 182] width 213 height 17
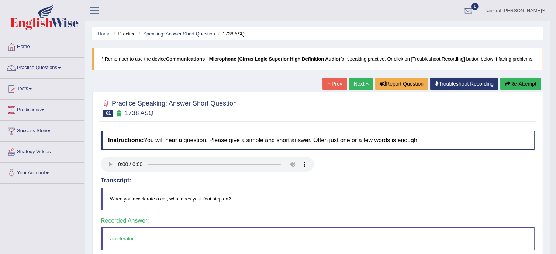
click at [365, 86] on link "Next »" at bounding box center [361, 84] width 24 height 13
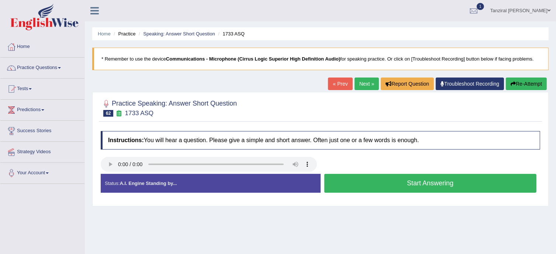
click at [366, 183] on button "Start Answering" at bounding box center [431, 183] width 213 height 19
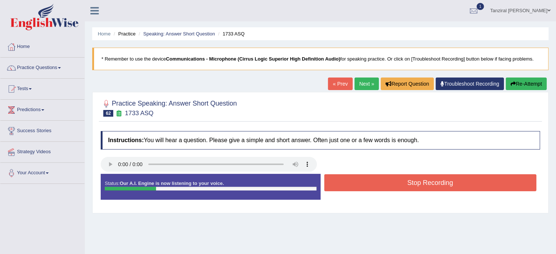
click at [366, 183] on button "Stop Recording" at bounding box center [431, 182] width 213 height 17
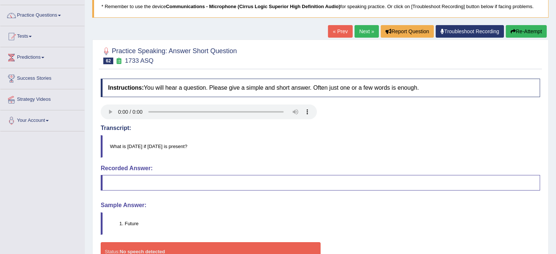
scroll to position [51, 0]
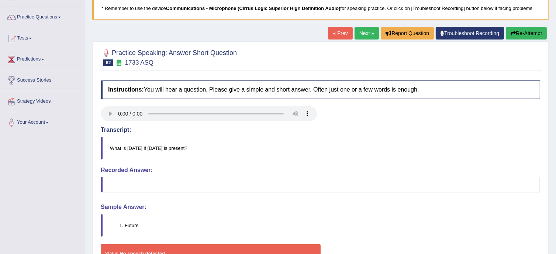
click at [518, 32] on button "Re-Attempt" at bounding box center [526, 33] width 41 height 13
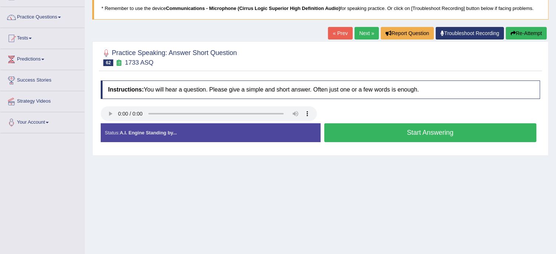
click at [360, 131] on button "Start Answering" at bounding box center [431, 132] width 213 height 19
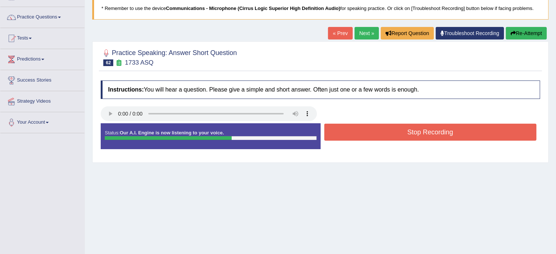
click at [360, 131] on button "Stop Recording" at bounding box center [431, 132] width 213 height 17
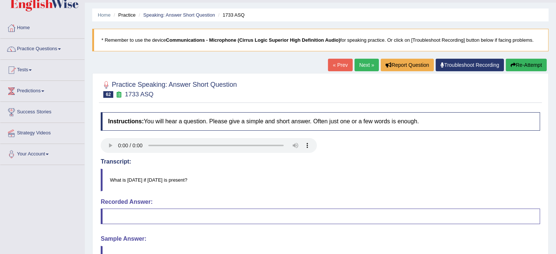
scroll to position [17, 0]
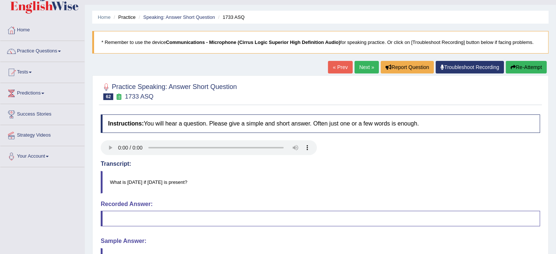
click at [525, 68] on button "Re-Attempt" at bounding box center [526, 67] width 41 height 13
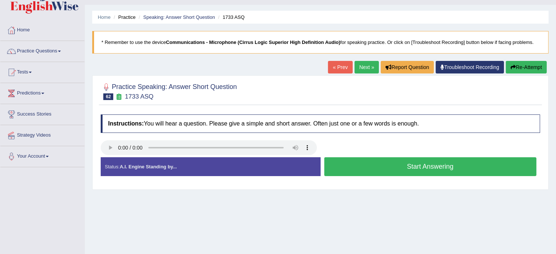
click at [353, 166] on button "Start Answering" at bounding box center [431, 166] width 213 height 19
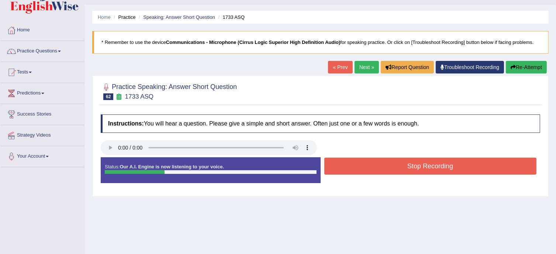
click at [353, 166] on button "Stop Recording" at bounding box center [431, 166] width 213 height 17
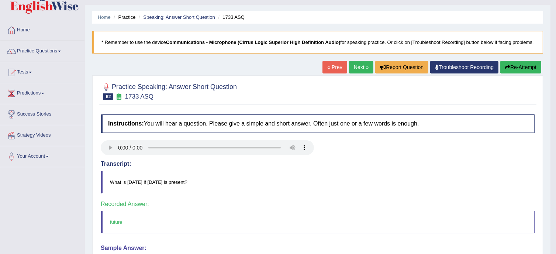
click at [357, 73] on link "Next »" at bounding box center [361, 67] width 24 height 13
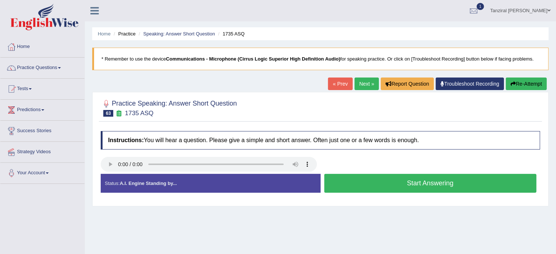
click at [364, 179] on button "Start Answering" at bounding box center [431, 183] width 213 height 19
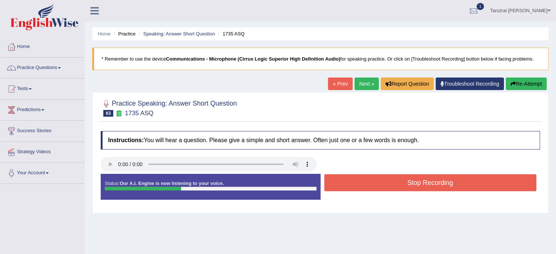
click at [364, 179] on button "Stop Recording" at bounding box center [431, 182] width 213 height 17
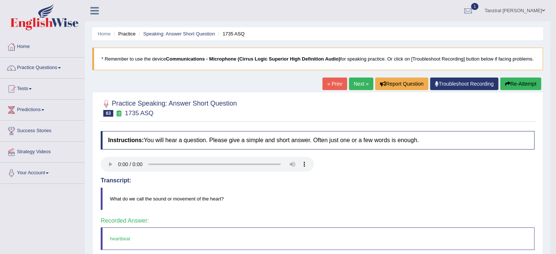
click at [358, 86] on link "Next »" at bounding box center [361, 84] width 24 height 13
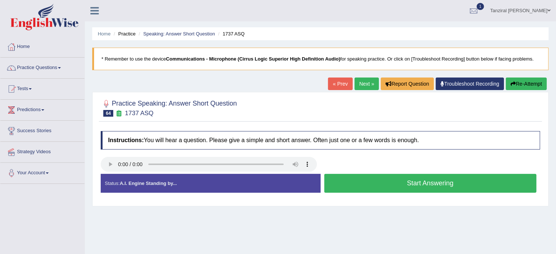
click at [375, 178] on button "Start Answering" at bounding box center [431, 183] width 213 height 19
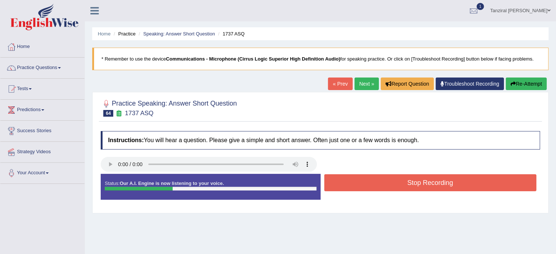
click at [375, 178] on button "Stop Recording" at bounding box center [431, 182] width 213 height 17
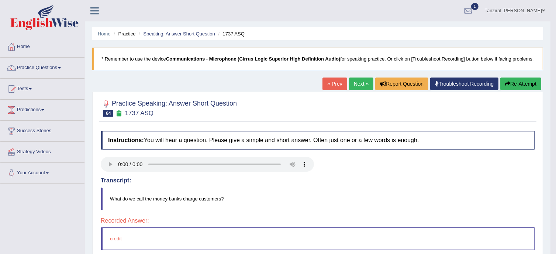
click at [357, 90] on link "Next »" at bounding box center [361, 84] width 24 height 13
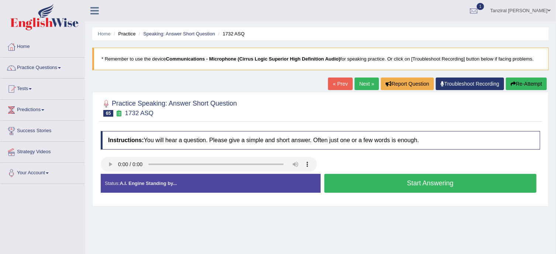
click at [373, 183] on button "Start Answering" at bounding box center [431, 183] width 213 height 19
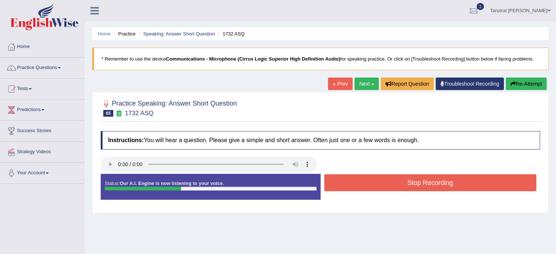
click at [373, 183] on button "Stop Recording" at bounding box center [431, 182] width 213 height 17
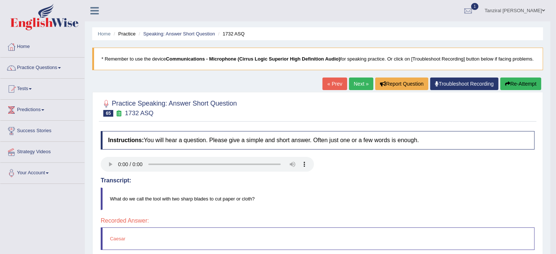
click at [515, 90] on button "Re-Attempt" at bounding box center [521, 84] width 41 height 13
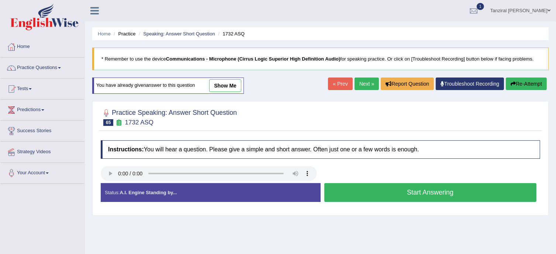
click at [352, 191] on button "Start Answering" at bounding box center [431, 192] width 213 height 19
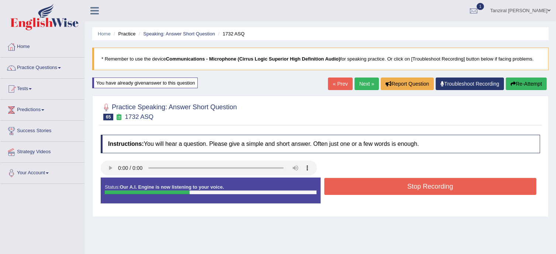
click at [352, 191] on button "Stop Recording" at bounding box center [431, 186] width 213 height 17
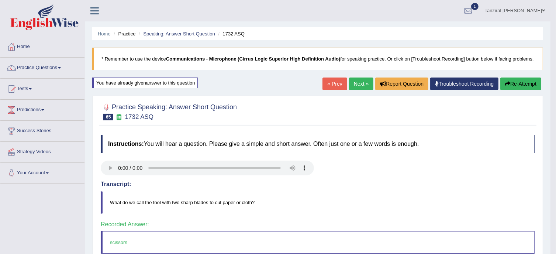
click at [354, 86] on link "Next »" at bounding box center [361, 84] width 24 height 13
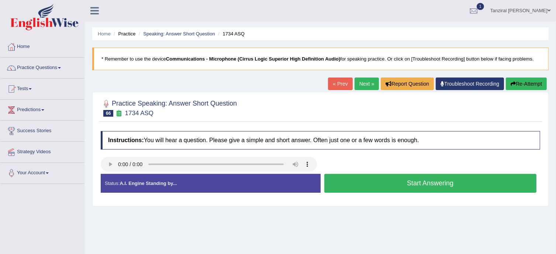
click at [373, 177] on button "Start Answering" at bounding box center [431, 183] width 213 height 19
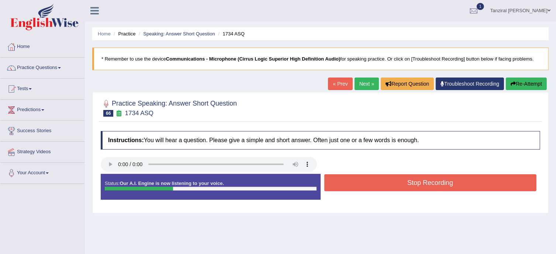
click at [373, 177] on button "Stop Recording" at bounding box center [431, 182] width 213 height 17
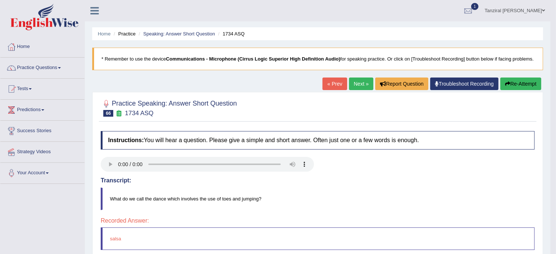
click at [361, 90] on link "Next »" at bounding box center [361, 84] width 24 height 13
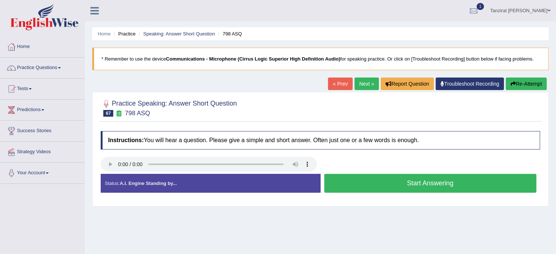
click at [380, 188] on button "Start Answering" at bounding box center [431, 183] width 213 height 19
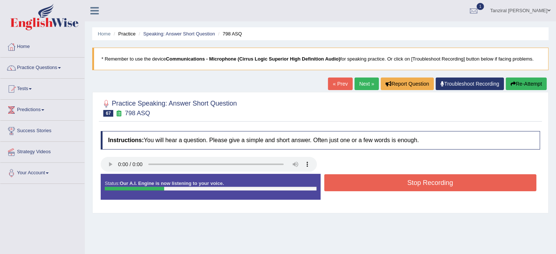
click at [380, 188] on button "Stop Recording" at bounding box center [431, 182] width 213 height 17
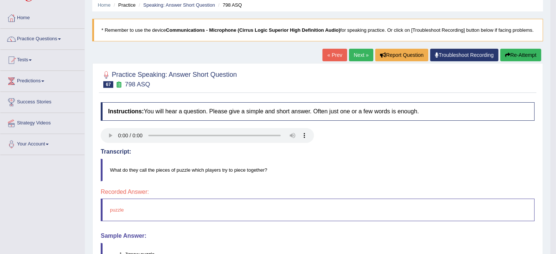
scroll to position [25, 0]
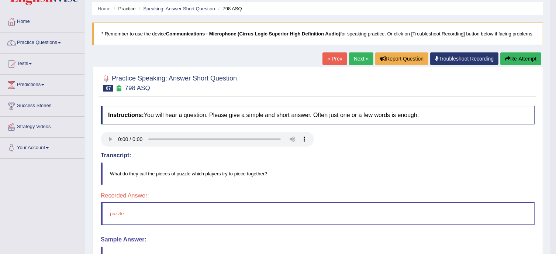
click at [356, 65] on link "Next »" at bounding box center [361, 58] width 24 height 13
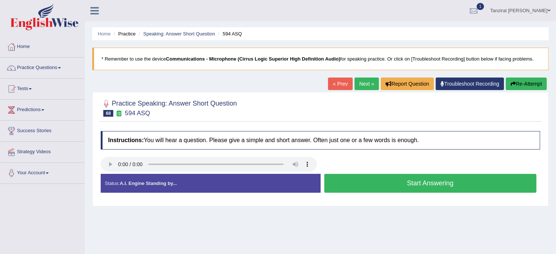
click at [403, 185] on button "Start Answering" at bounding box center [431, 183] width 213 height 19
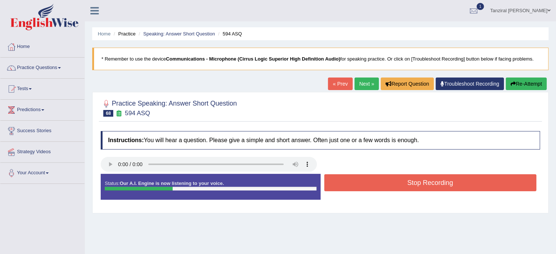
click at [403, 185] on button "Stop Recording" at bounding box center [431, 182] width 213 height 17
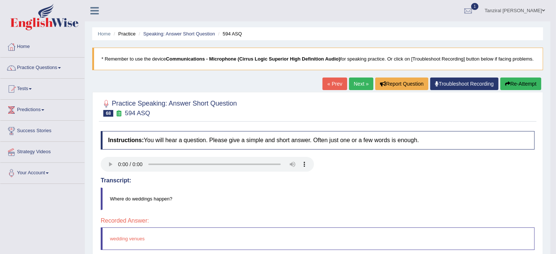
click at [525, 90] on button "Re-Attempt" at bounding box center [521, 84] width 41 height 13
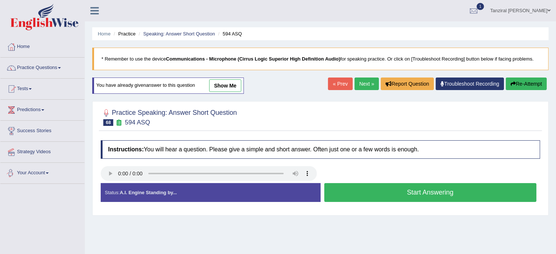
click at [358, 188] on button "Start Answering" at bounding box center [431, 192] width 213 height 19
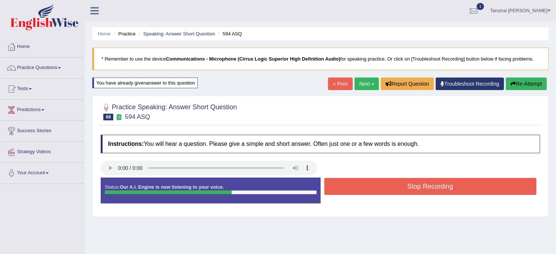
click at [358, 188] on button "Stop Recording" at bounding box center [431, 186] width 213 height 17
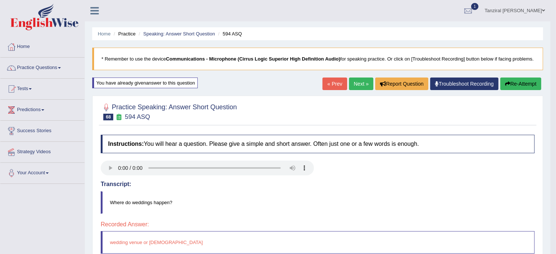
click at [360, 90] on link "Next »" at bounding box center [361, 84] width 24 height 13
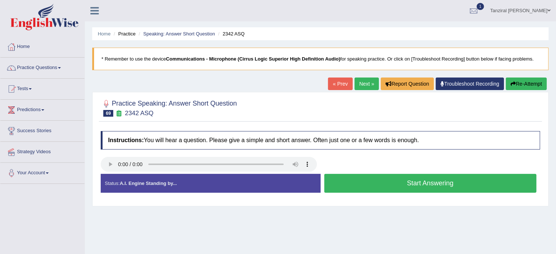
click at [352, 180] on button "Start Answering" at bounding box center [431, 183] width 213 height 19
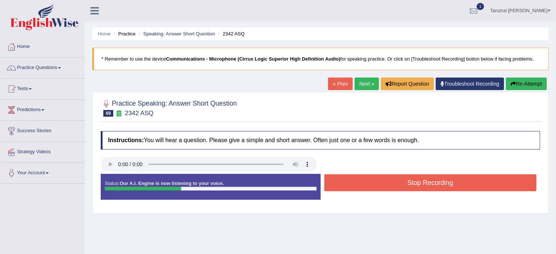
click at [352, 180] on button "Stop Recording" at bounding box center [431, 182] width 213 height 17
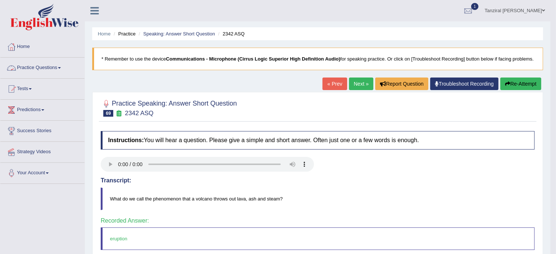
click at [49, 69] on link "Practice Questions" at bounding box center [42, 67] width 84 height 18
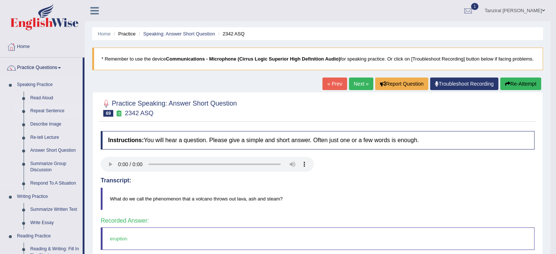
click at [42, 113] on link "Repeat Sentence" at bounding box center [55, 110] width 56 height 13
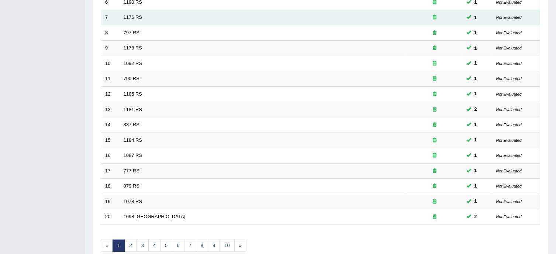
scroll to position [233, 0]
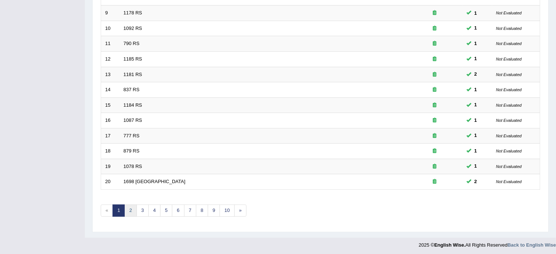
click at [132, 206] on link "2" at bounding box center [130, 211] width 12 height 12
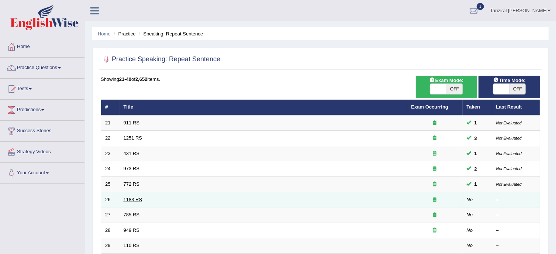
click at [127, 197] on link "1183 RS" at bounding box center [133, 200] width 19 height 6
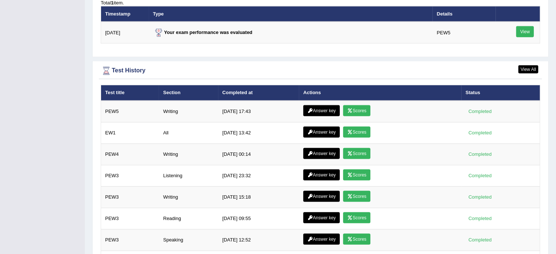
scroll to position [978, 0]
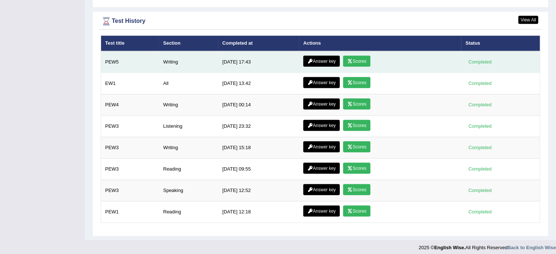
click at [322, 59] on link "Answer key" at bounding box center [321, 61] width 37 height 11
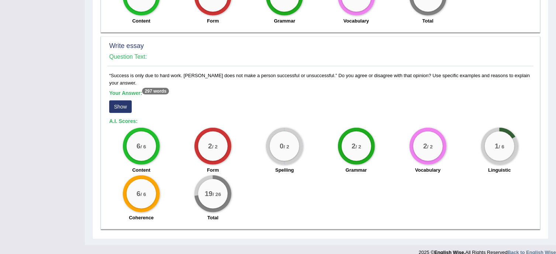
scroll to position [466, 0]
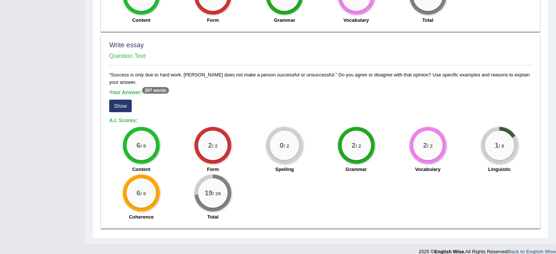
click at [124, 100] on button "Show" at bounding box center [120, 106] width 23 height 13
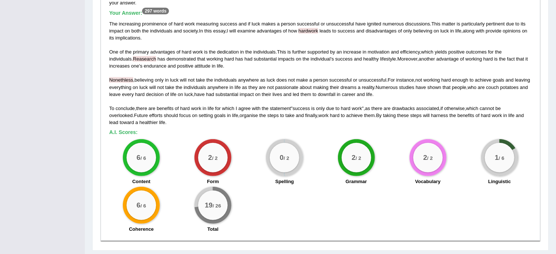
scroll to position [557, 0]
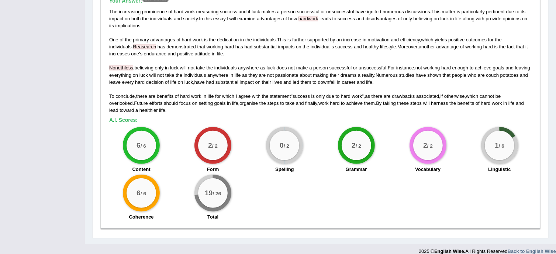
click at [511, 131] on div "1 / 6" at bounding box center [500, 146] width 30 height 30
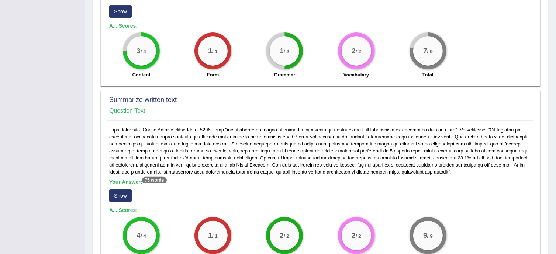
scroll to position [224, 0]
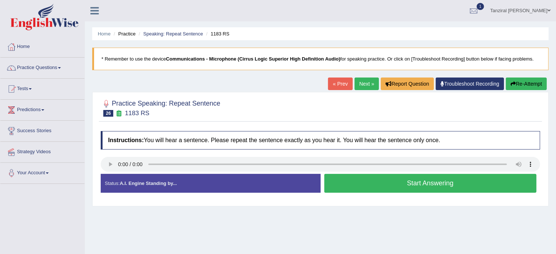
click at [331, 187] on button "Start Answering" at bounding box center [431, 183] width 213 height 19
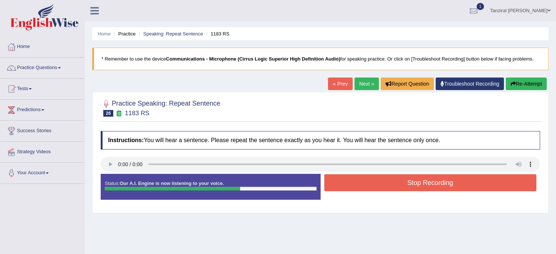
click at [331, 187] on button "Stop Recording" at bounding box center [431, 182] width 213 height 17
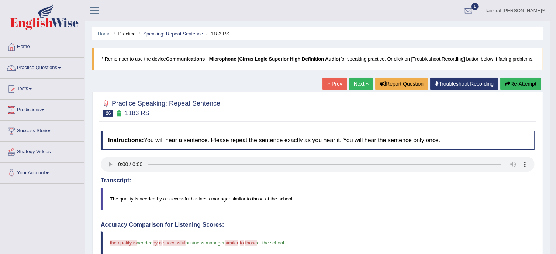
click at [351, 90] on link "Next »" at bounding box center [361, 84] width 24 height 13
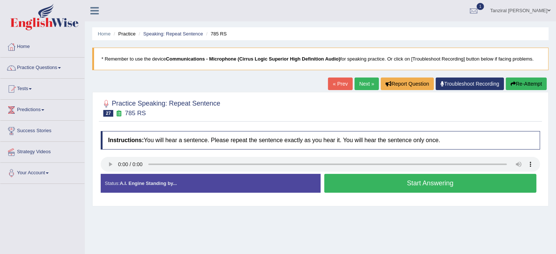
click at [371, 179] on button "Start Answering" at bounding box center [431, 183] width 213 height 19
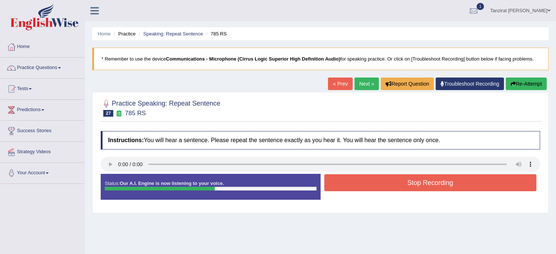
click at [371, 179] on button "Stop Recording" at bounding box center [431, 182] width 213 height 17
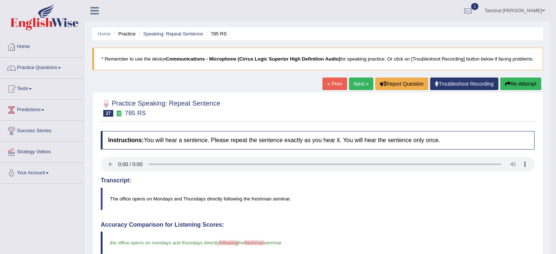
click at [362, 88] on link "Next »" at bounding box center [361, 84] width 24 height 13
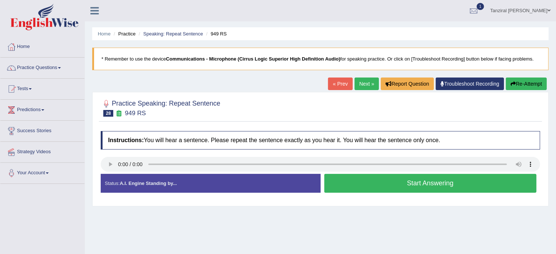
click at [388, 182] on button "Start Answering" at bounding box center [431, 183] width 213 height 19
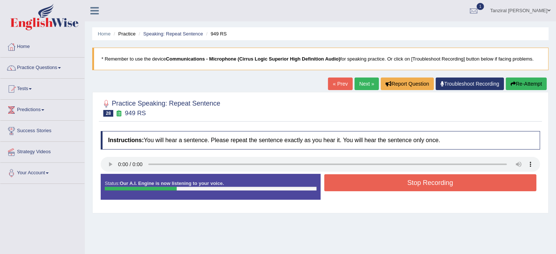
click at [388, 182] on button "Stop Recording" at bounding box center [431, 182] width 213 height 17
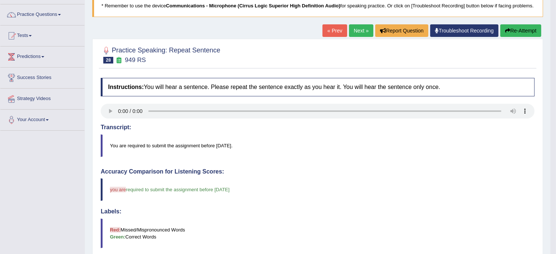
scroll to position [47, 0]
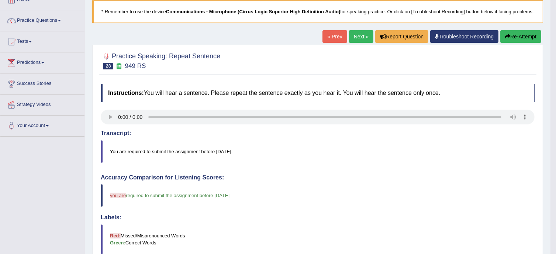
click at [360, 43] on link "Next »" at bounding box center [361, 36] width 24 height 13
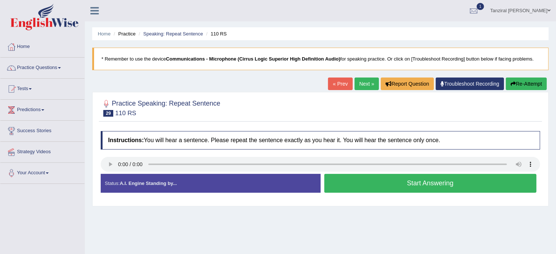
click at [359, 179] on button "Start Answering" at bounding box center [431, 183] width 213 height 19
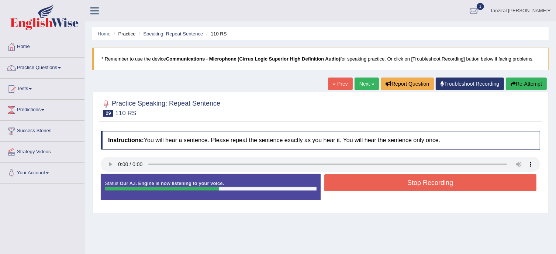
click at [359, 179] on button "Stop Recording" at bounding box center [431, 182] width 213 height 17
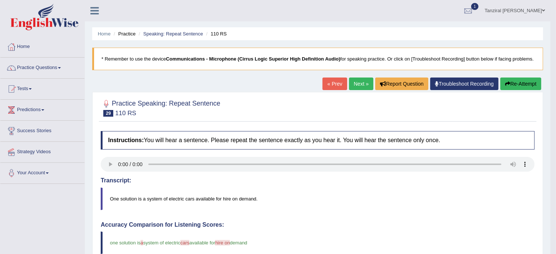
click at [360, 90] on link "Next »" at bounding box center [361, 84] width 24 height 13
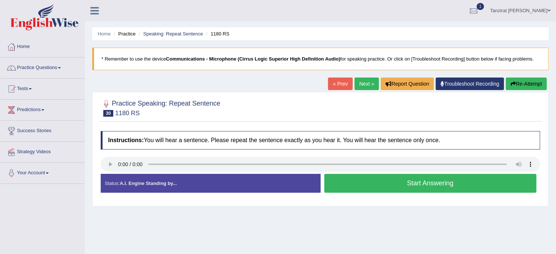
click at [418, 179] on button "Start Answering" at bounding box center [431, 183] width 213 height 19
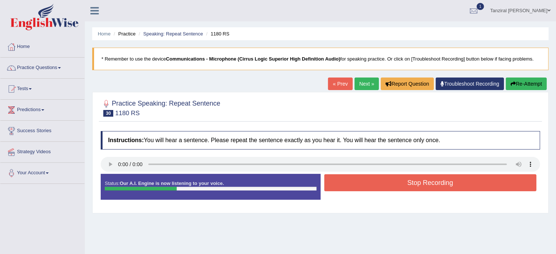
click at [418, 179] on button "Stop Recording" at bounding box center [431, 182] width 213 height 17
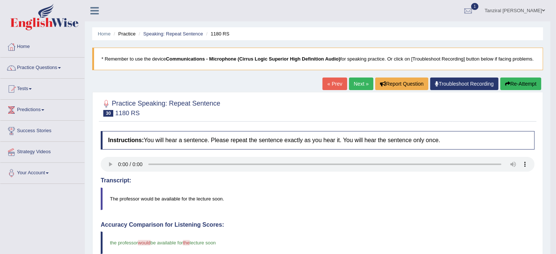
click at [359, 90] on link "Next »" at bounding box center [361, 84] width 24 height 13
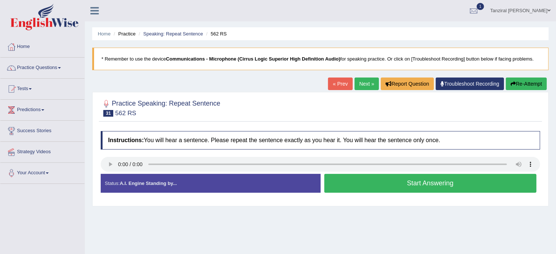
click at [363, 178] on button "Start Answering" at bounding box center [431, 183] width 213 height 19
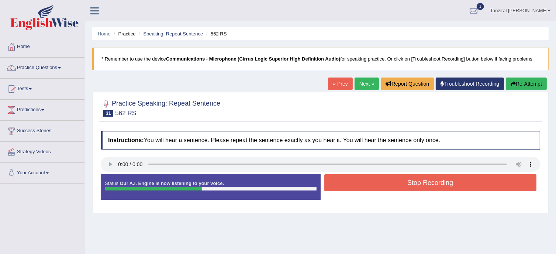
click at [363, 178] on button "Stop Recording" at bounding box center [431, 182] width 213 height 17
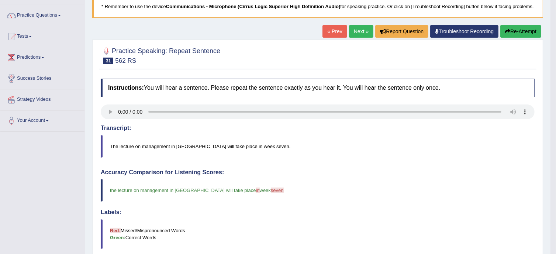
scroll to position [52, 0]
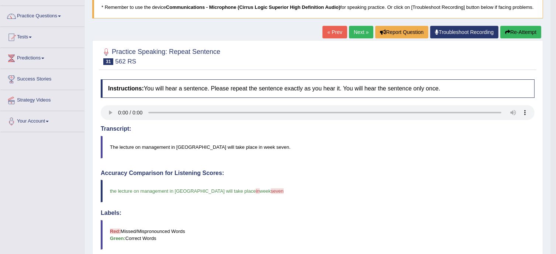
click at [360, 32] on link "Next »" at bounding box center [361, 32] width 24 height 13
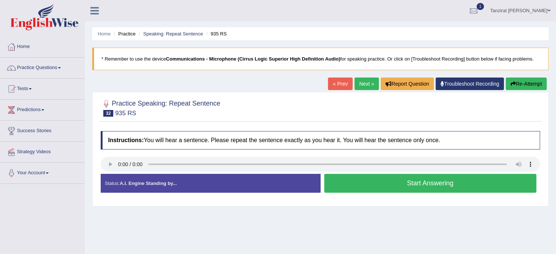
click at [365, 181] on button "Start Answering" at bounding box center [431, 183] width 213 height 19
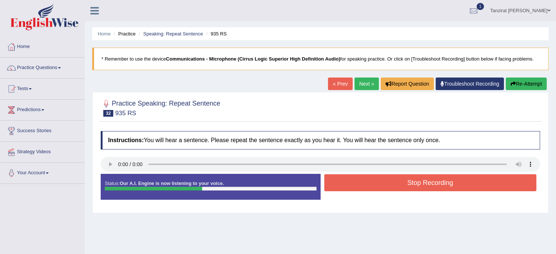
click at [365, 181] on button "Stop Recording" at bounding box center [431, 182] width 213 height 17
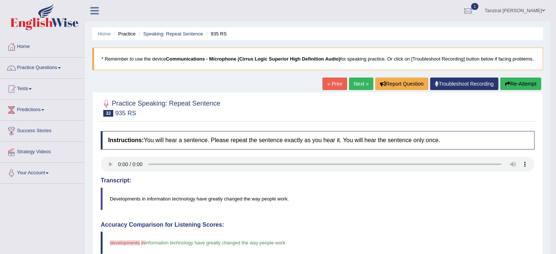
click at [360, 90] on link "Next »" at bounding box center [361, 84] width 24 height 13
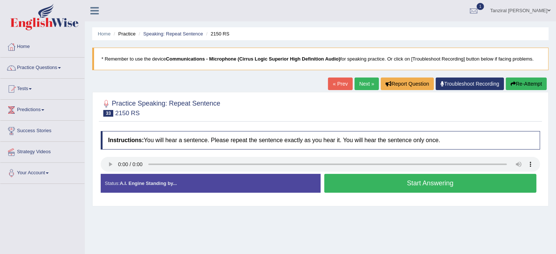
click at [360, 183] on button "Start Answering" at bounding box center [431, 183] width 213 height 19
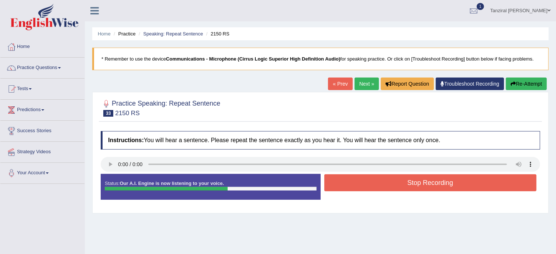
click at [360, 183] on button "Stop Recording" at bounding box center [431, 182] width 213 height 17
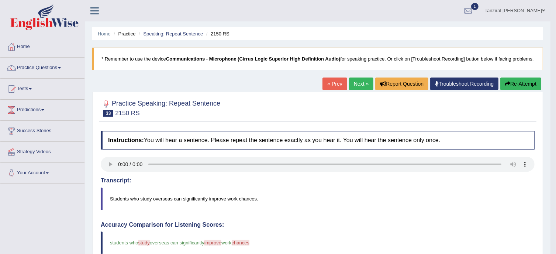
click at [509, 86] on icon "button" at bounding box center [507, 83] width 5 height 5
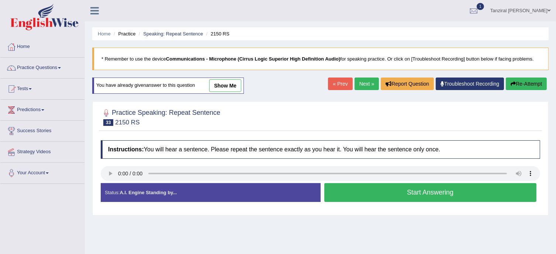
click at [394, 196] on button "Start Answering" at bounding box center [431, 192] width 213 height 19
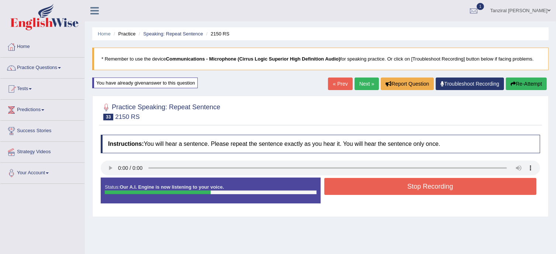
click at [396, 188] on button "Stop Recording" at bounding box center [431, 186] width 213 height 17
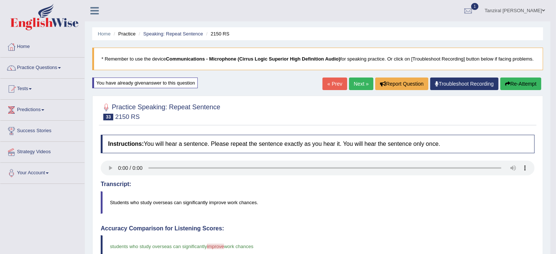
click at [359, 92] on div "« Prev Next » Report Question Troubleshoot Recording Re-Attempt" at bounding box center [433, 85] width 221 height 14
click at [357, 90] on link "Next »" at bounding box center [361, 84] width 24 height 13
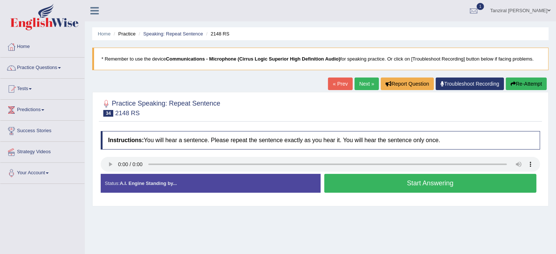
click at [383, 181] on button "Start Answering" at bounding box center [431, 183] width 213 height 19
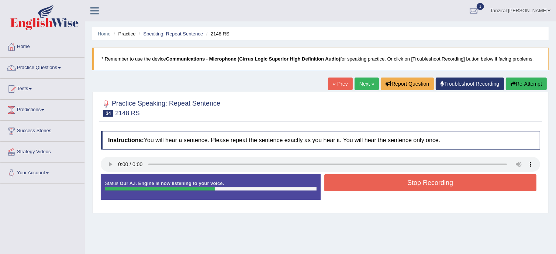
click at [383, 181] on button "Stop Recording" at bounding box center [431, 182] width 213 height 17
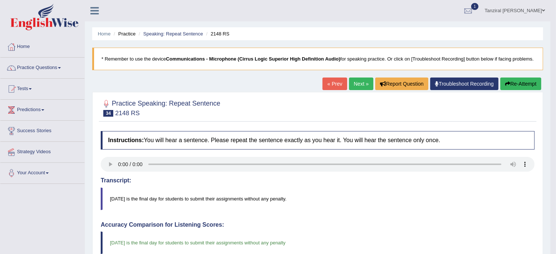
click at [357, 88] on link "Next »" at bounding box center [361, 84] width 24 height 13
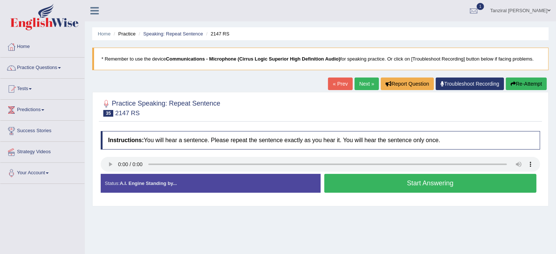
click at [413, 184] on button "Start Answering" at bounding box center [431, 183] width 213 height 19
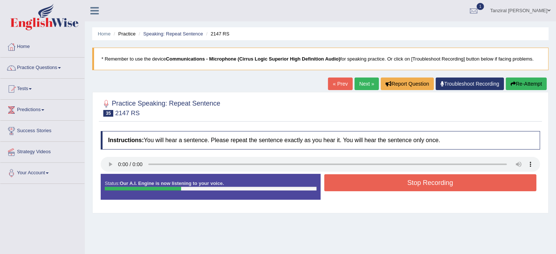
click at [413, 184] on button "Stop Recording" at bounding box center [431, 182] width 213 height 17
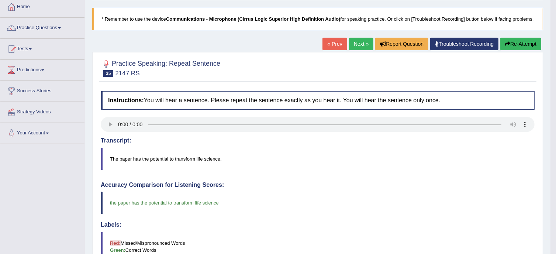
scroll to position [35, 0]
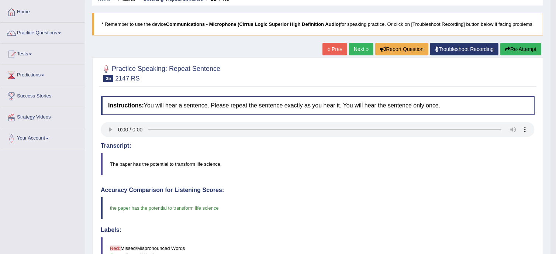
click at [355, 55] on link "Next »" at bounding box center [361, 49] width 24 height 13
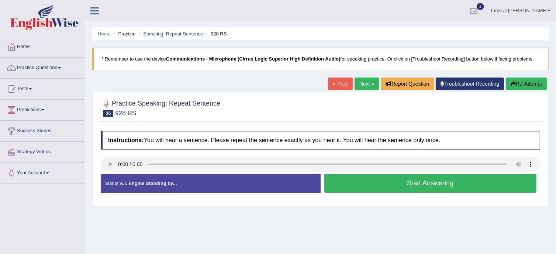
click at [406, 187] on button "Start Answering" at bounding box center [431, 183] width 213 height 19
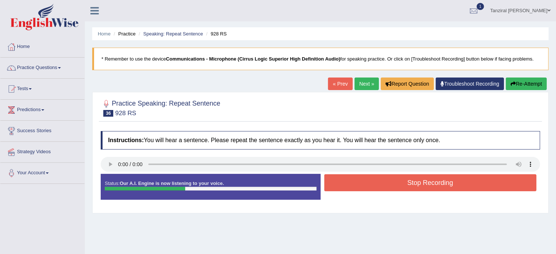
click at [406, 187] on button "Stop Recording" at bounding box center [431, 182] width 213 height 17
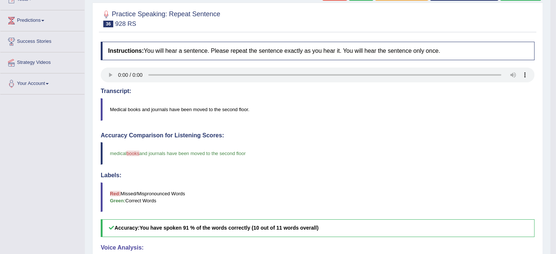
scroll to position [55, 0]
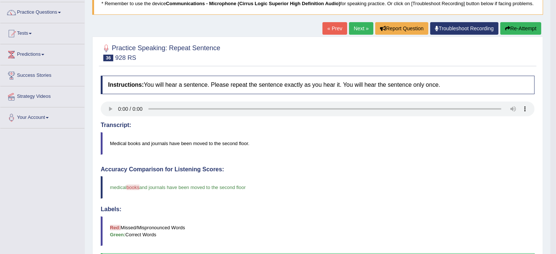
click at [357, 35] on link "Next »" at bounding box center [361, 28] width 24 height 13
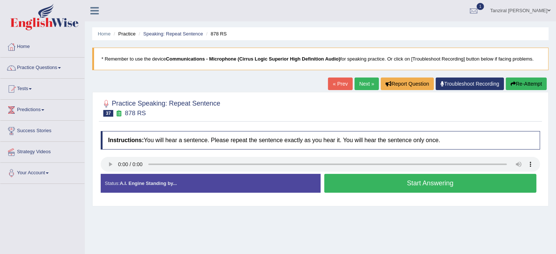
click at [374, 184] on button "Start Answering" at bounding box center [431, 183] width 213 height 19
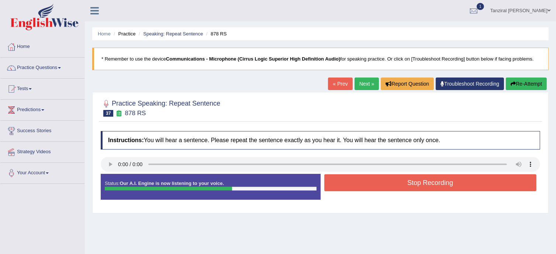
click at [374, 184] on button "Stop Recording" at bounding box center [431, 182] width 213 height 17
